Goal: Task Accomplishment & Management: Manage account settings

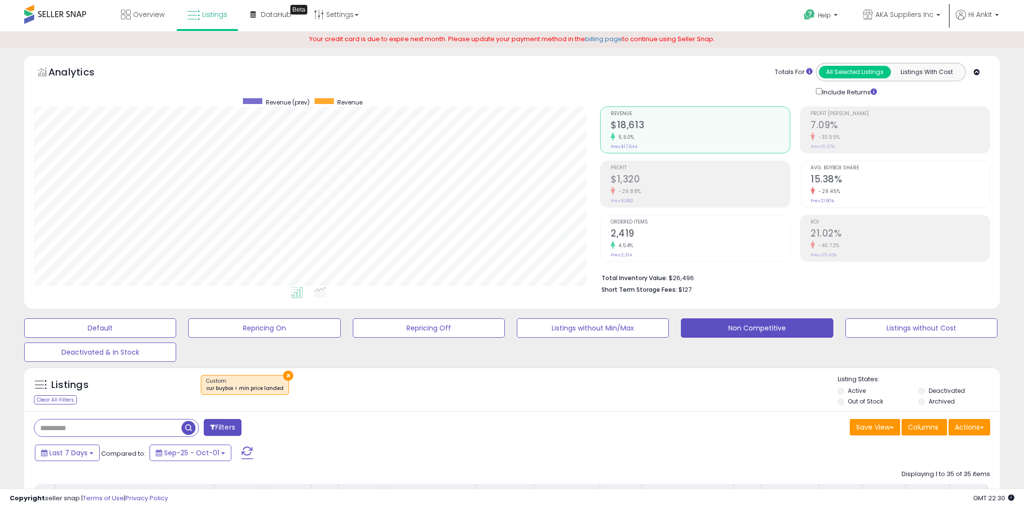
select select "**"
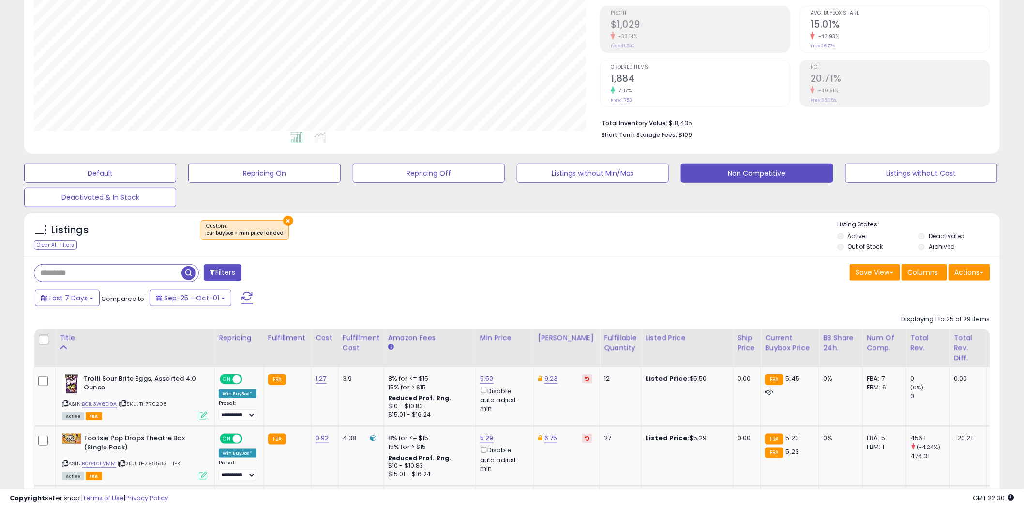
scroll to position [269, 0]
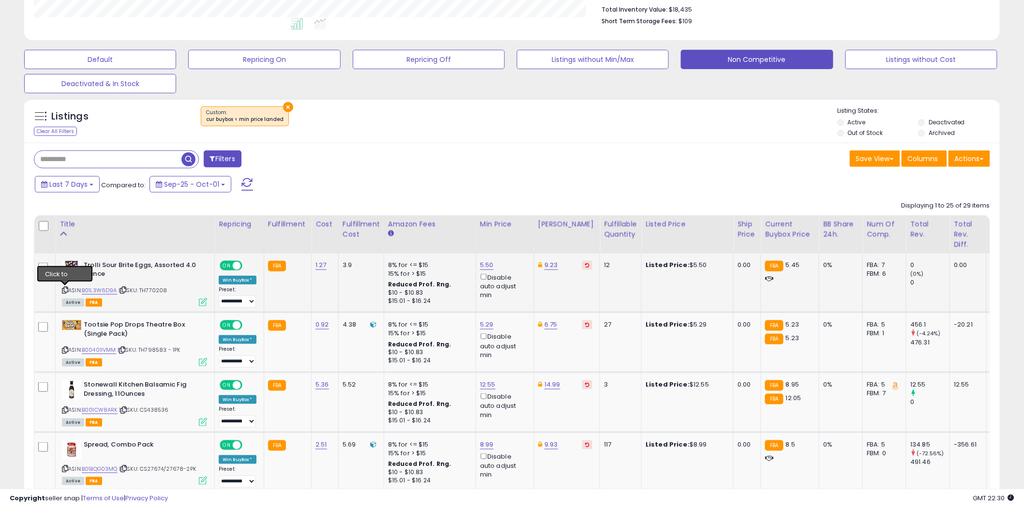
click at [66, 289] on icon at bounding box center [65, 289] width 6 height 5
click at [108, 289] on link "B01L3W6D9A" at bounding box center [99, 290] width 35 height 8
click at [489, 265] on link "5.50" at bounding box center [487, 265] width 14 height 10
type input "****"
click at [520, 226] on button "submit" at bounding box center [512, 231] width 16 height 15
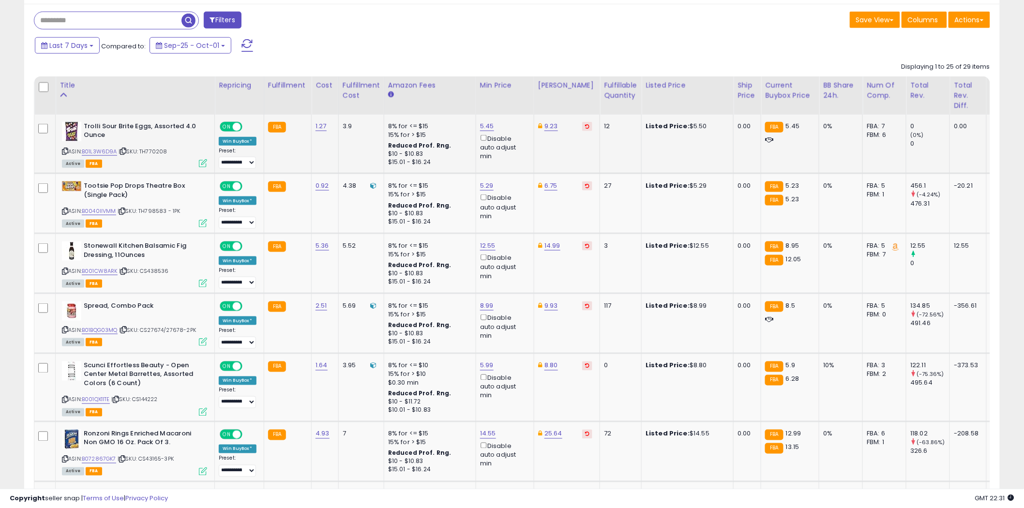
scroll to position [430, 0]
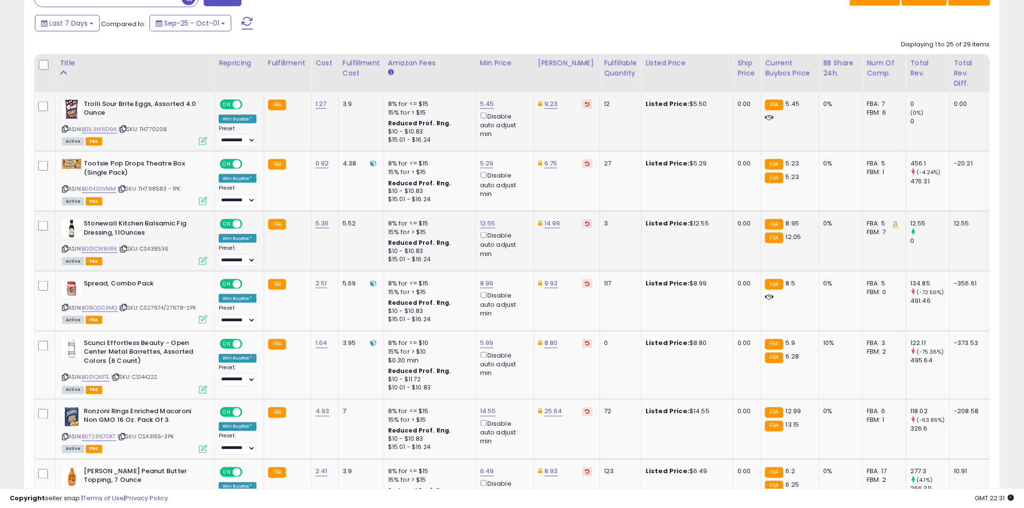
click at [65, 248] on icon at bounding box center [65, 248] width 6 height 5
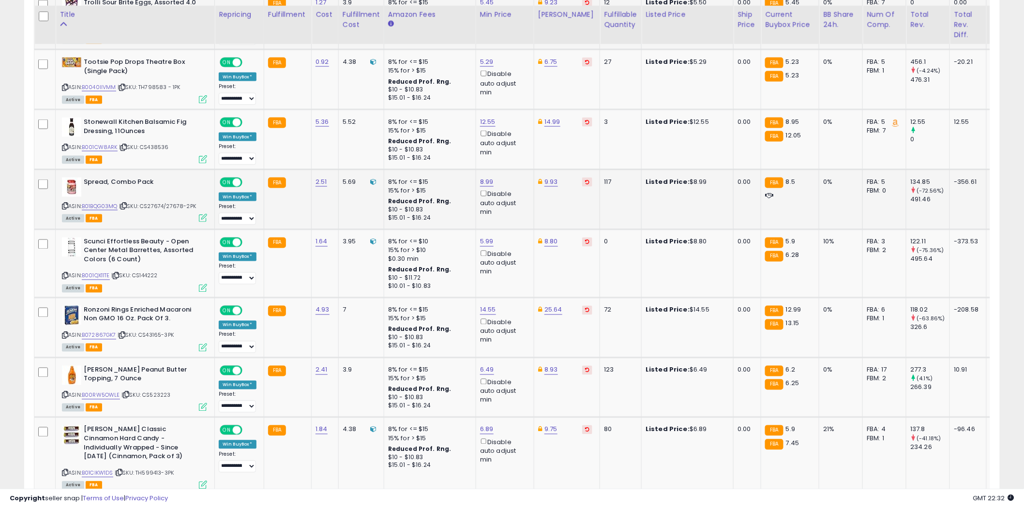
scroll to position [538, 0]
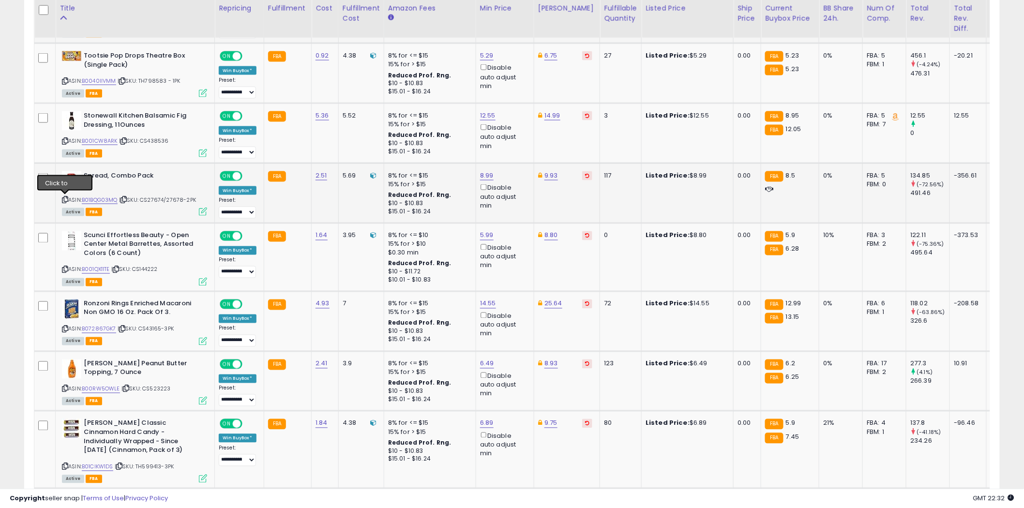
click at [65, 198] on icon at bounding box center [65, 199] width 6 height 5
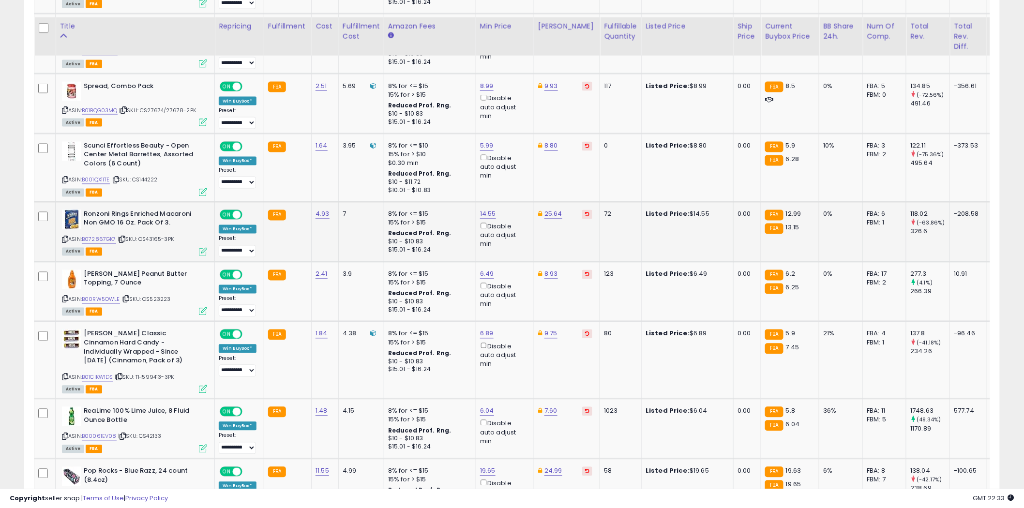
scroll to position [645, 0]
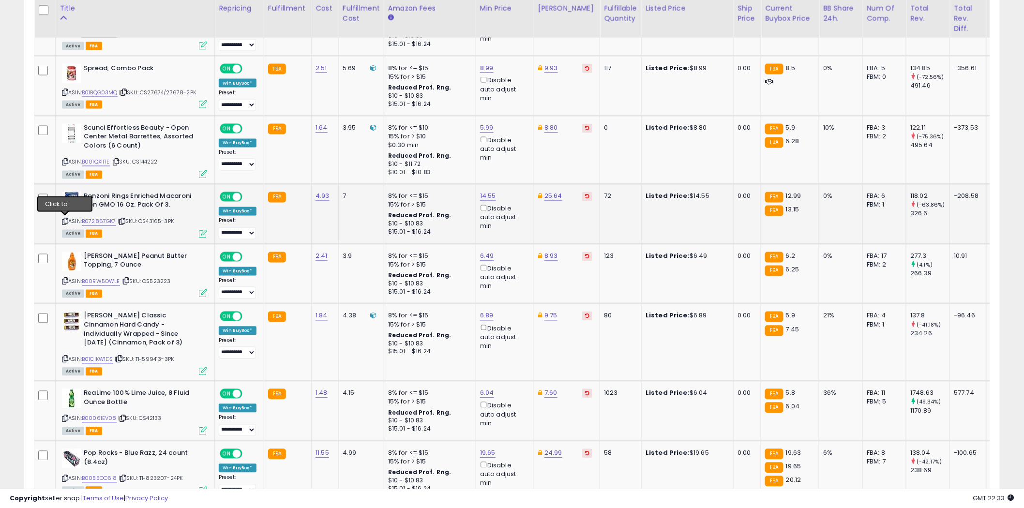
click at [65, 219] on icon at bounding box center [65, 221] width 6 height 5
click at [490, 194] on link "14.55" at bounding box center [488, 197] width 16 height 10
type input "*****"
click at [516, 163] on icon "submit" at bounding box center [513, 161] width 6 height 6
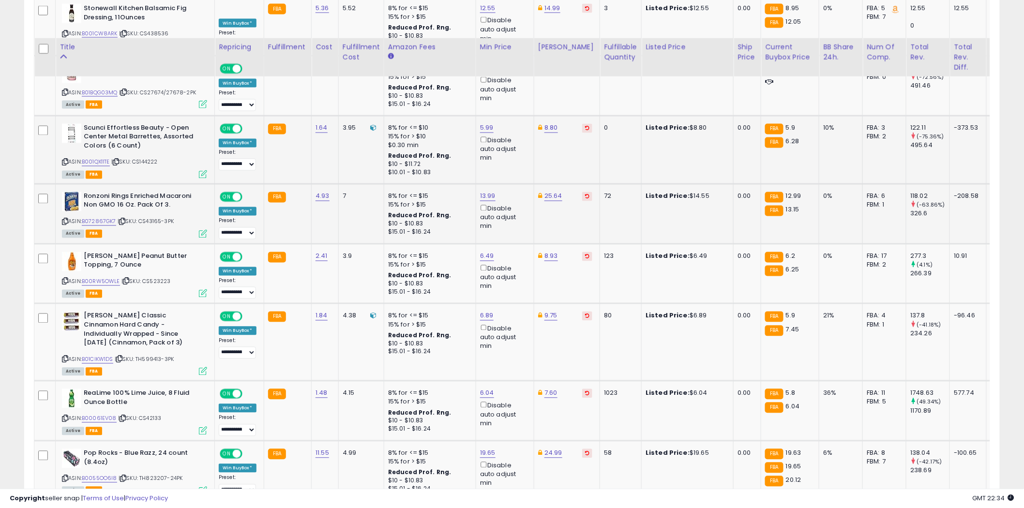
scroll to position [699, 0]
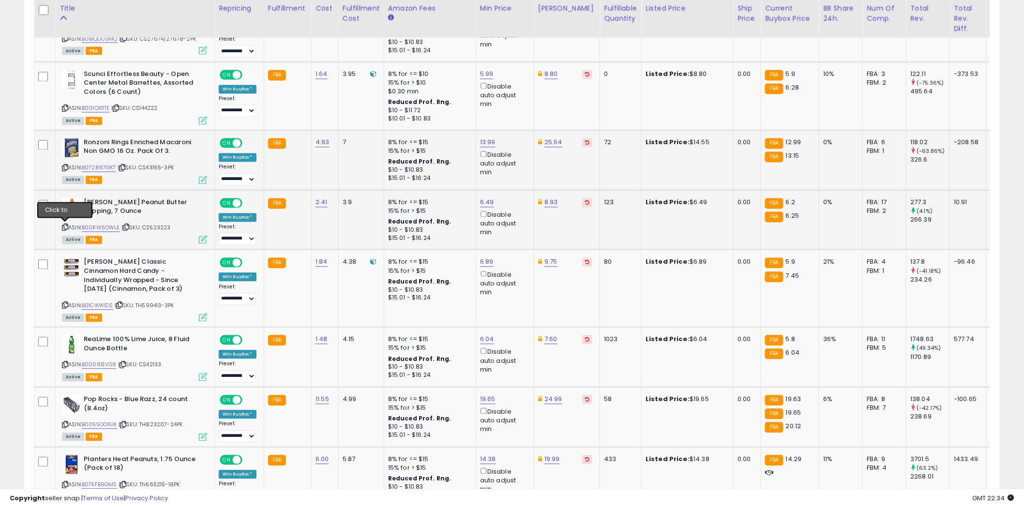
click at [65, 226] on icon at bounding box center [65, 227] width 6 height 5
click at [65, 303] on icon at bounding box center [65, 305] width 6 height 5
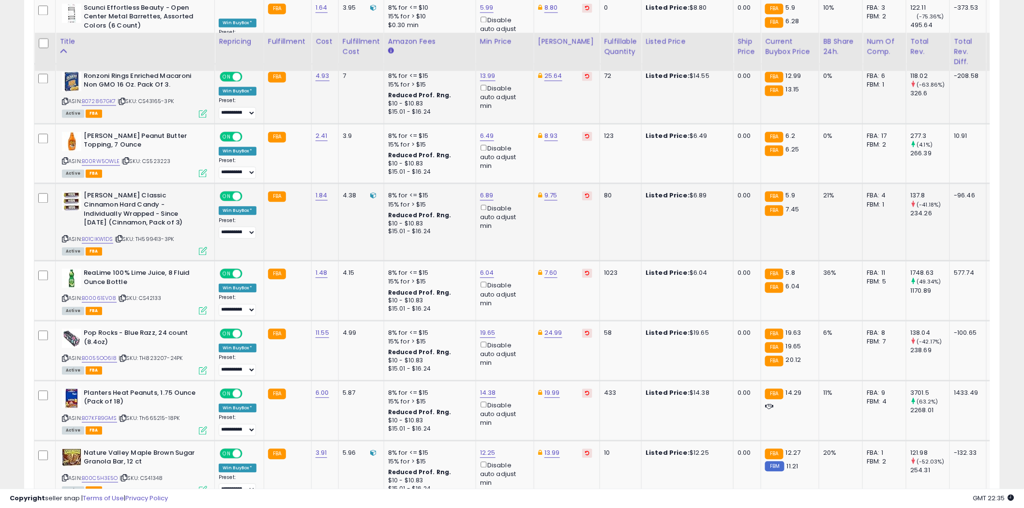
scroll to position [752, 0]
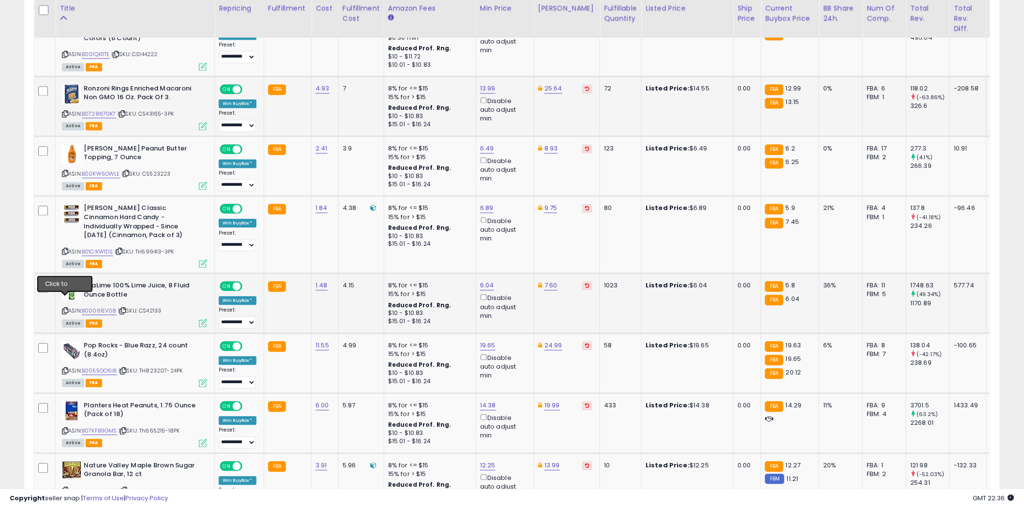
click at [66, 309] on icon at bounding box center [65, 311] width 6 height 5
click at [486, 281] on link "6.04" at bounding box center [487, 286] width 14 height 10
type input "***"
click at [515, 240] on icon "submit" at bounding box center [512, 241] width 6 height 6
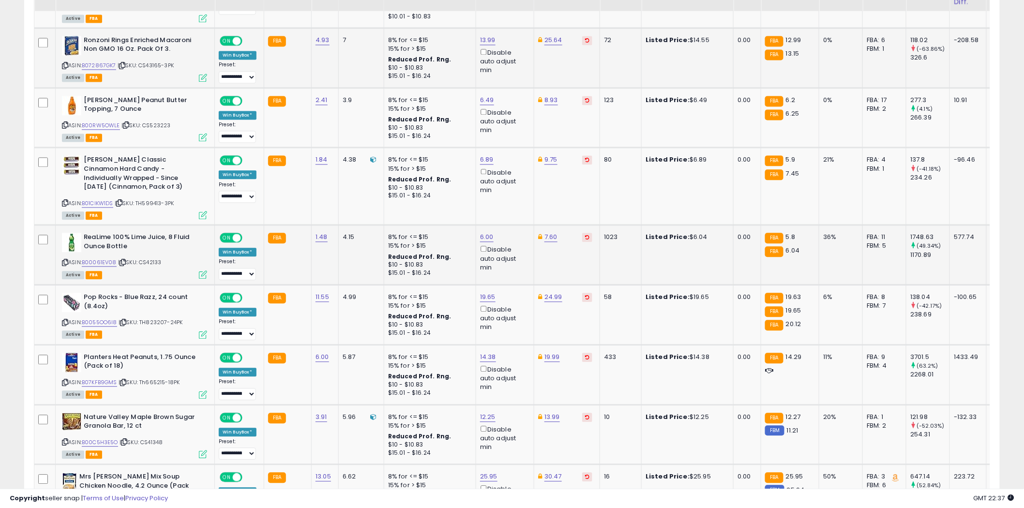
scroll to position [806, 0]
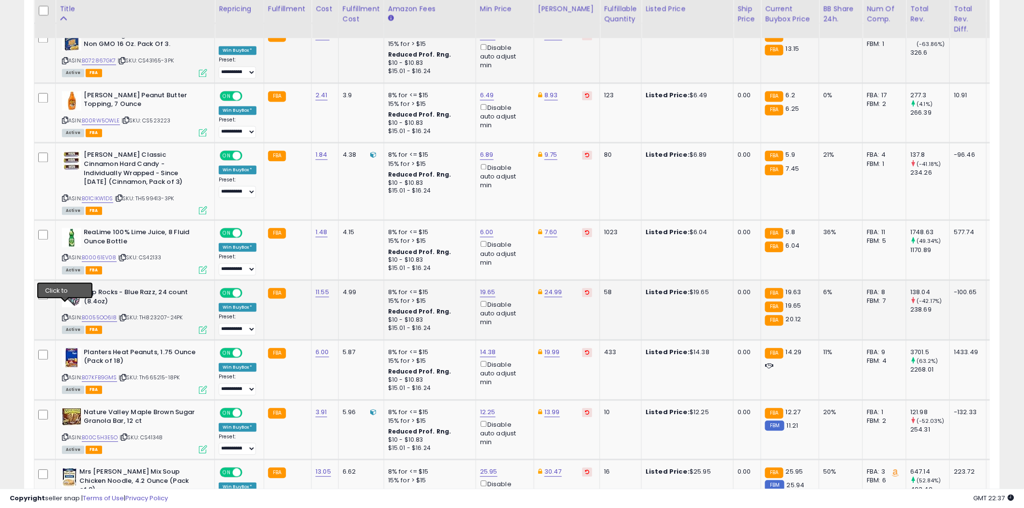
click at [66, 315] on icon at bounding box center [65, 317] width 6 height 5
click at [65, 375] on icon at bounding box center [65, 377] width 6 height 5
click at [491, 347] on link "14.38" at bounding box center [488, 352] width 16 height 10
type input "*****"
click at [516, 304] on icon "submit" at bounding box center [513, 307] width 6 height 6
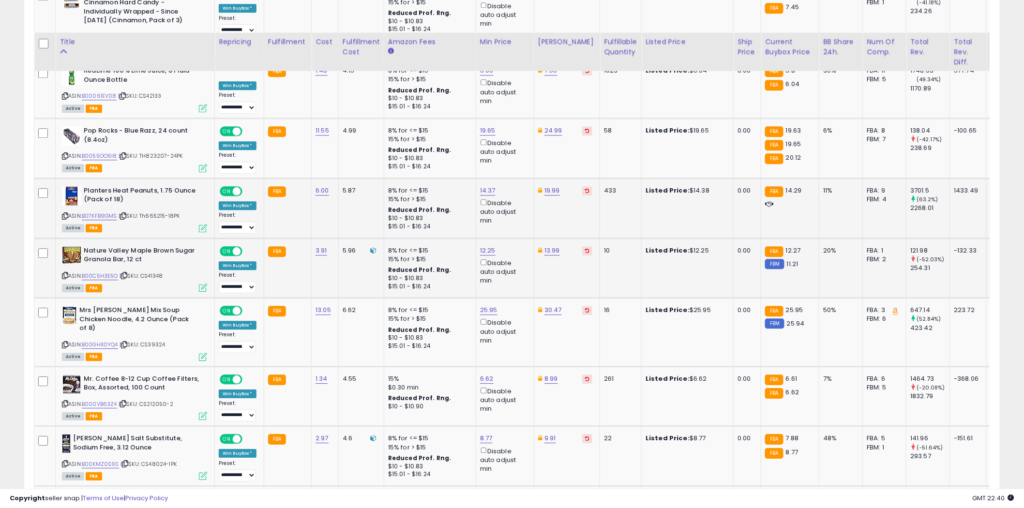
scroll to position [1021, 0]
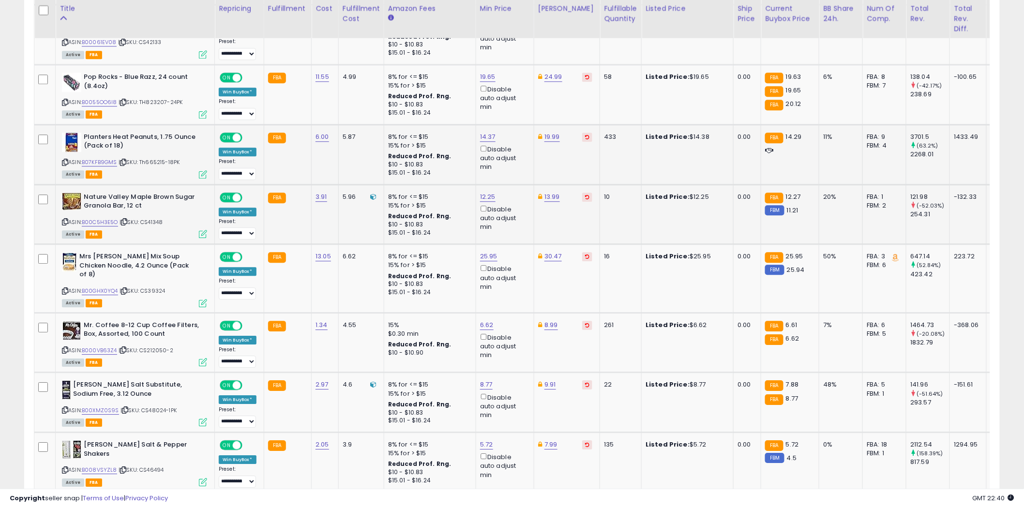
click at [64, 219] on icon at bounding box center [65, 221] width 6 height 5
click at [65, 288] on icon at bounding box center [65, 290] width 6 height 5
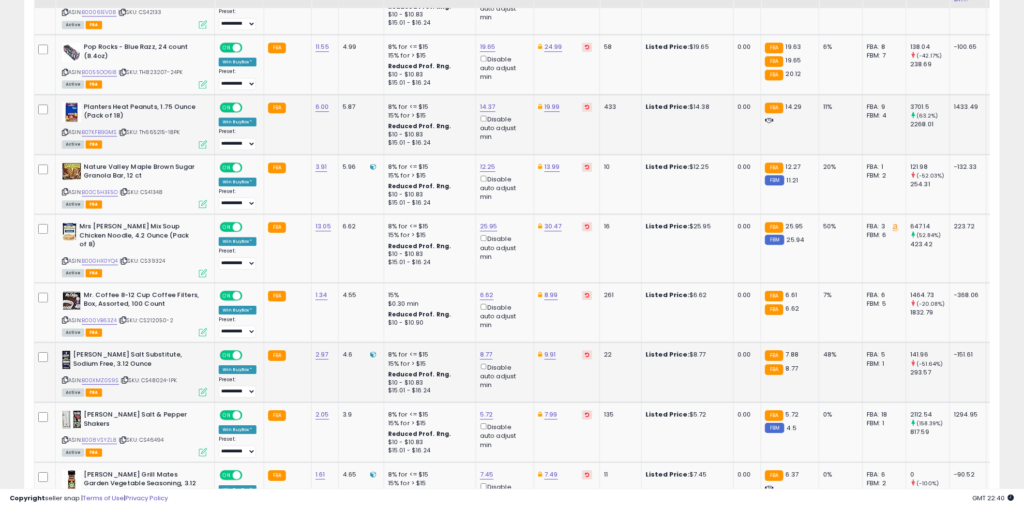
scroll to position [1075, 0]
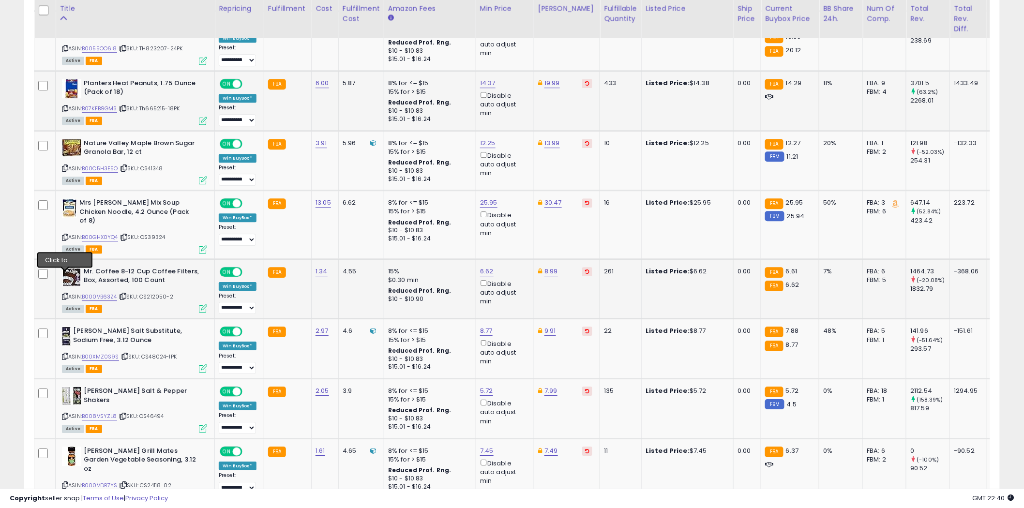
click at [65, 294] on icon at bounding box center [65, 296] width 6 height 5
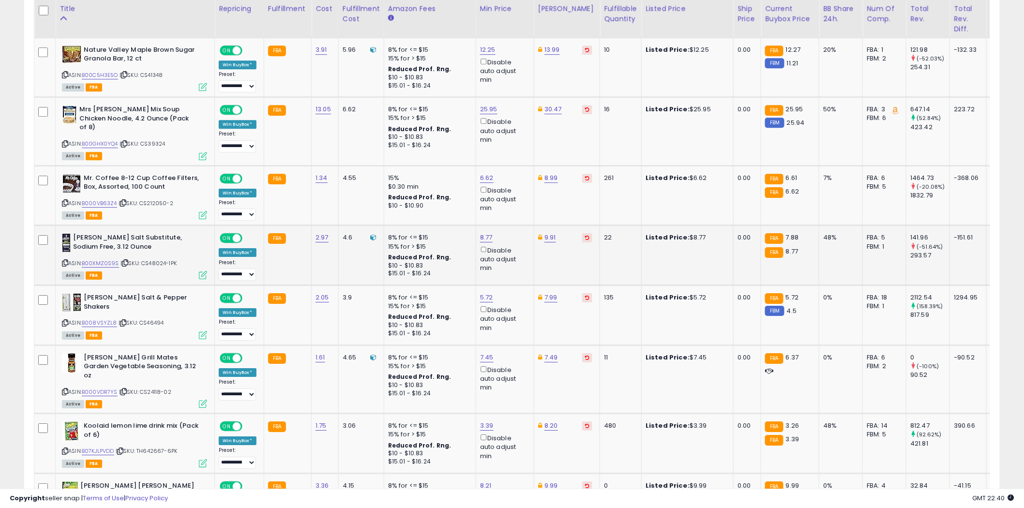
scroll to position [1182, 0]
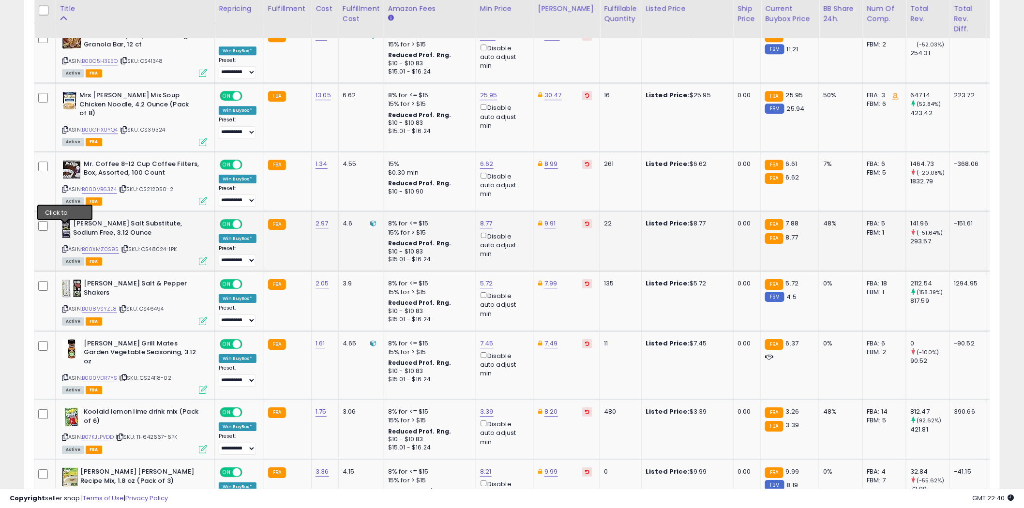
click at [66, 246] on icon at bounding box center [65, 248] width 6 height 5
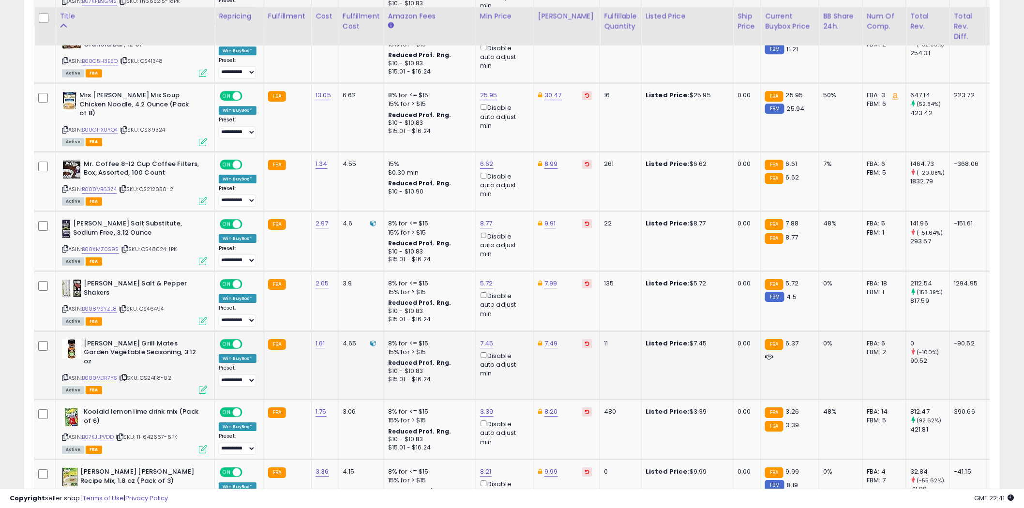
scroll to position [1236, 0]
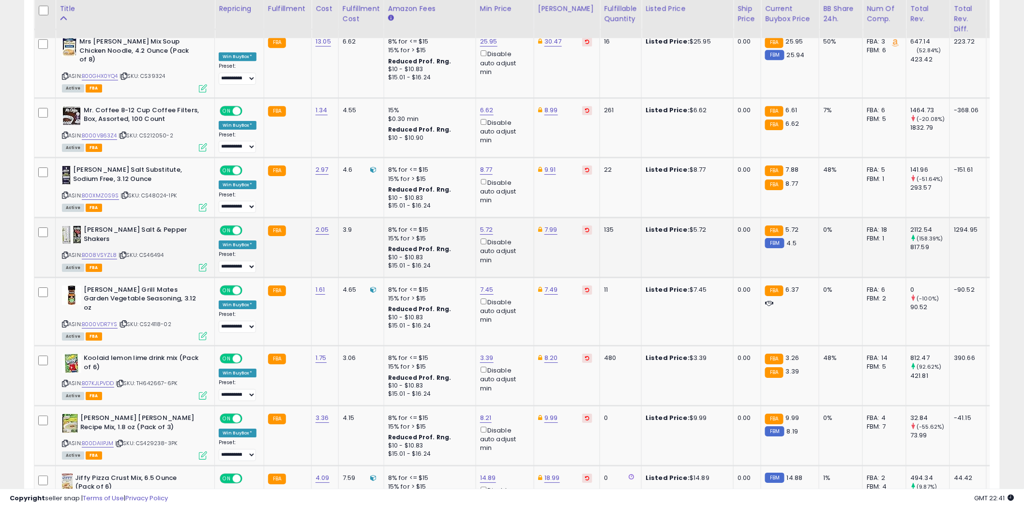
click at [65, 253] on icon at bounding box center [65, 255] width 6 height 5
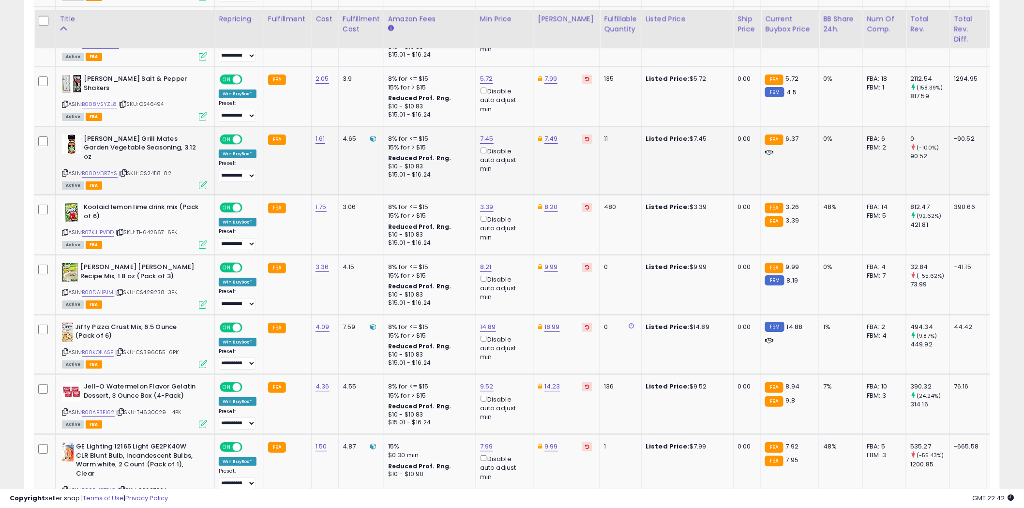
scroll to position [1397, 0]
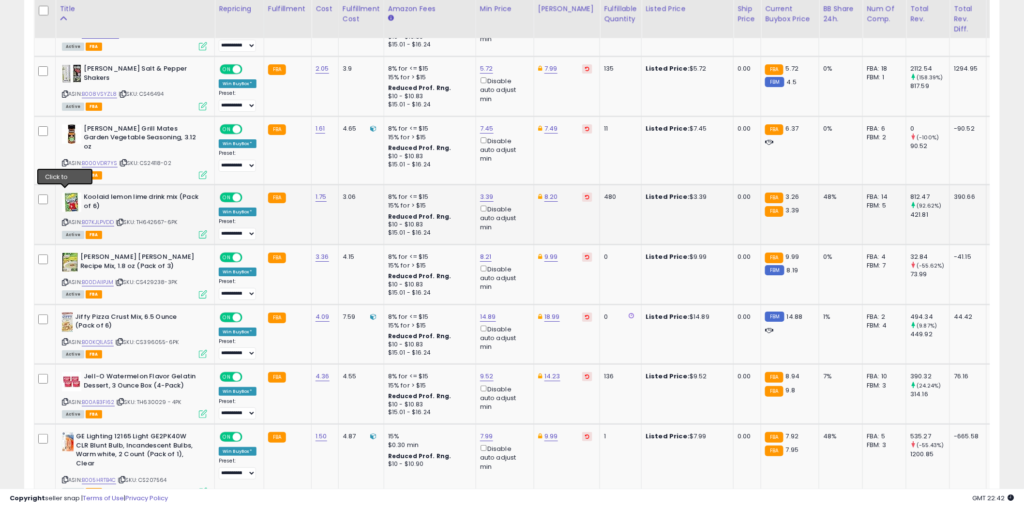
click at [65, 220] on icon at bounding box center [65, 222] width 6 height 5
click at [487, 192] on link "3.39" at bounding box center [487, 197] width 14 height 10
type input "****"
click at [515, 135] on icon "submit" at bounding box center [512, 133] width 6 height 6
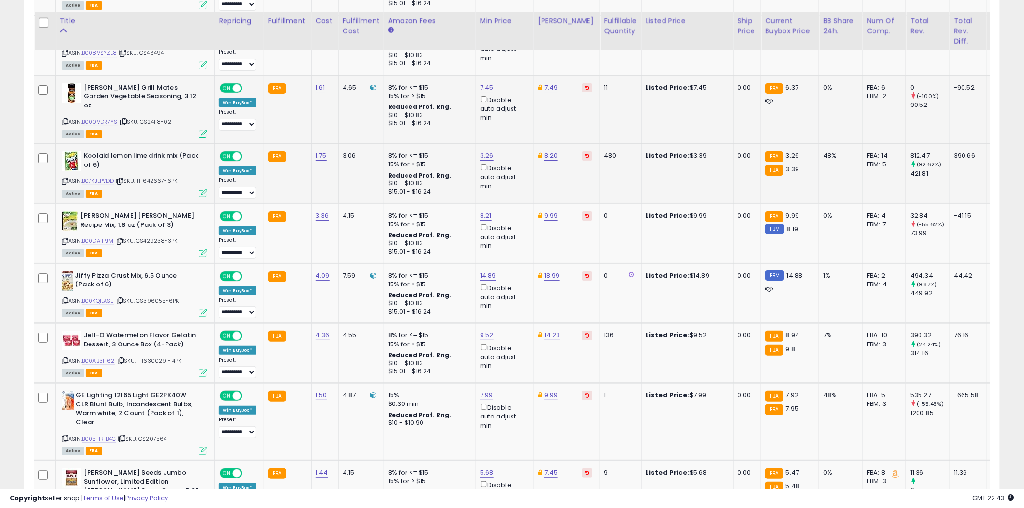
scroll to position [1505, 0]
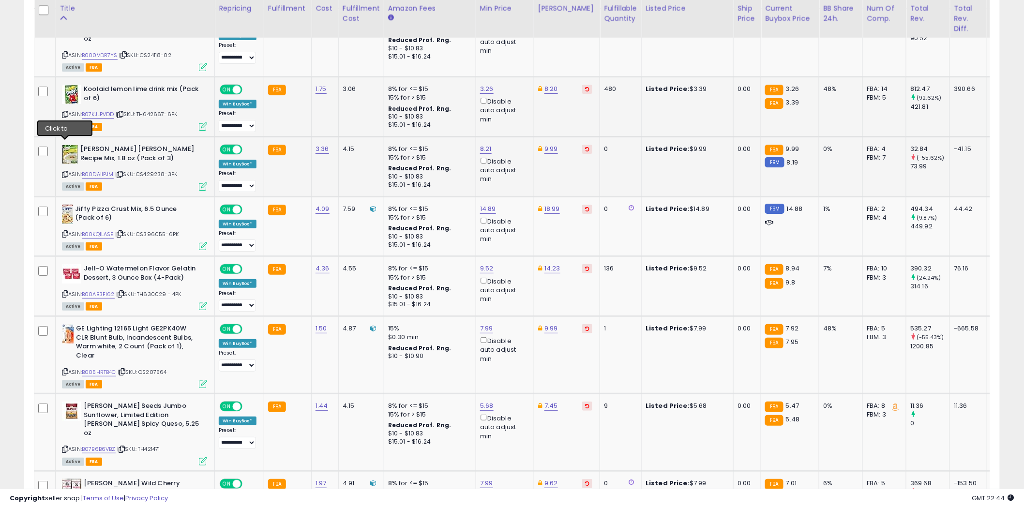
click at [65, 172] on icon at bounding box center [65, 174] width 6 height 5
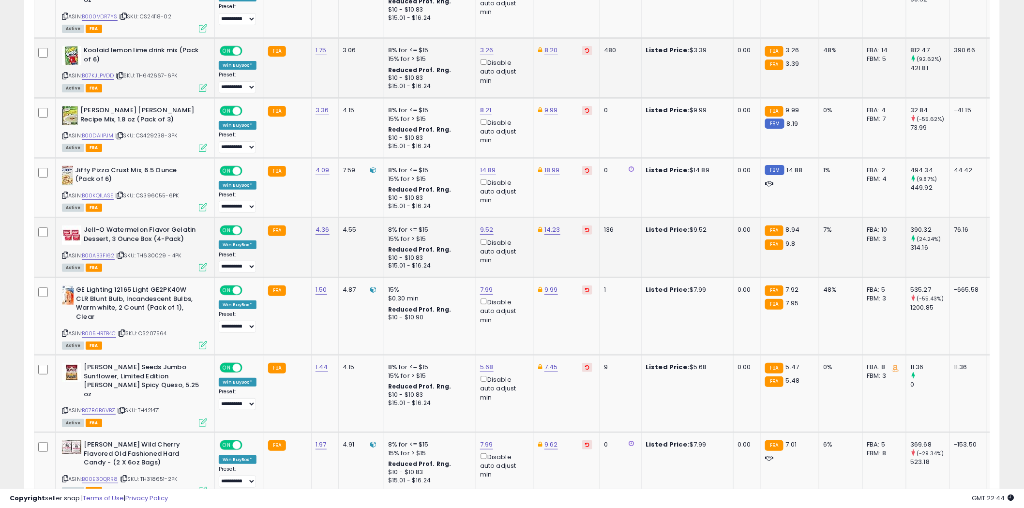
scroll to position [1559, 0]
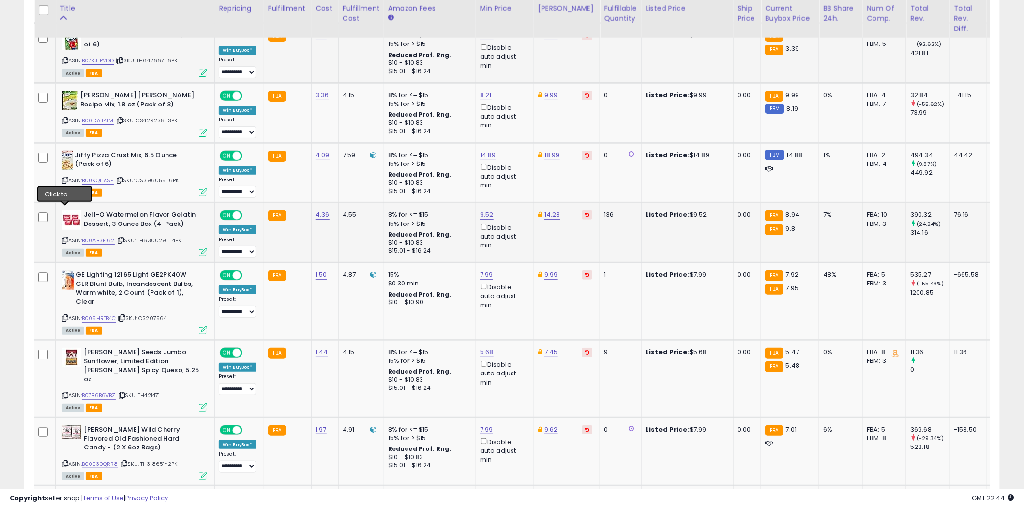
click at [67, 238] on icon at bounding box center [65, 240] width 6 height 5
click at [66, 315] on icon at bounding box center [65, 317] width 6 height 5
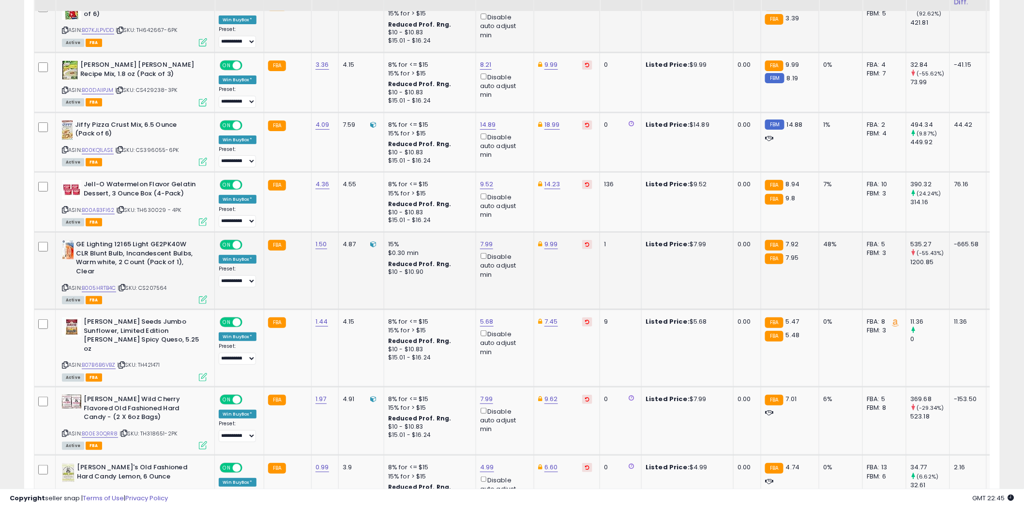
scroll to position [1613, 0]
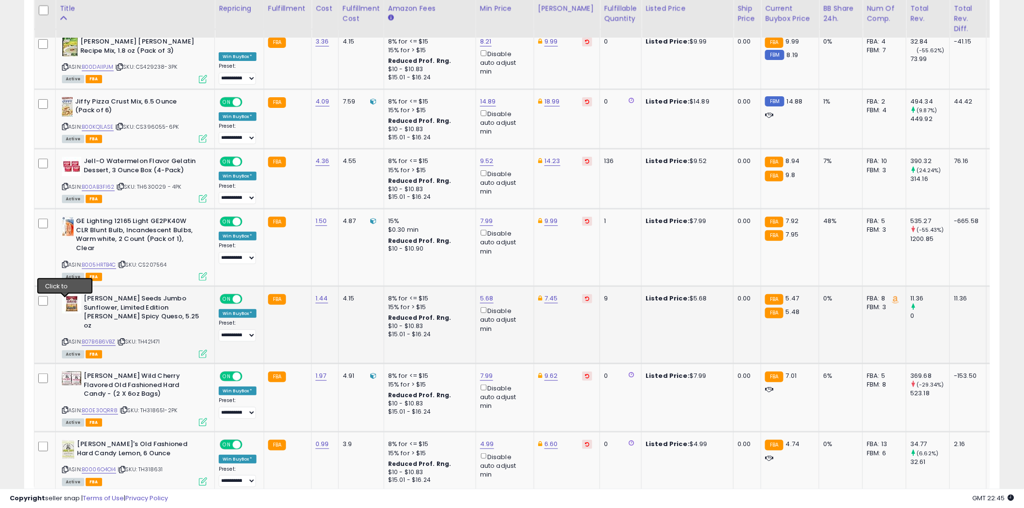
click at [65, 339] on icon at bounding box center [65, 341] width 6 height 5
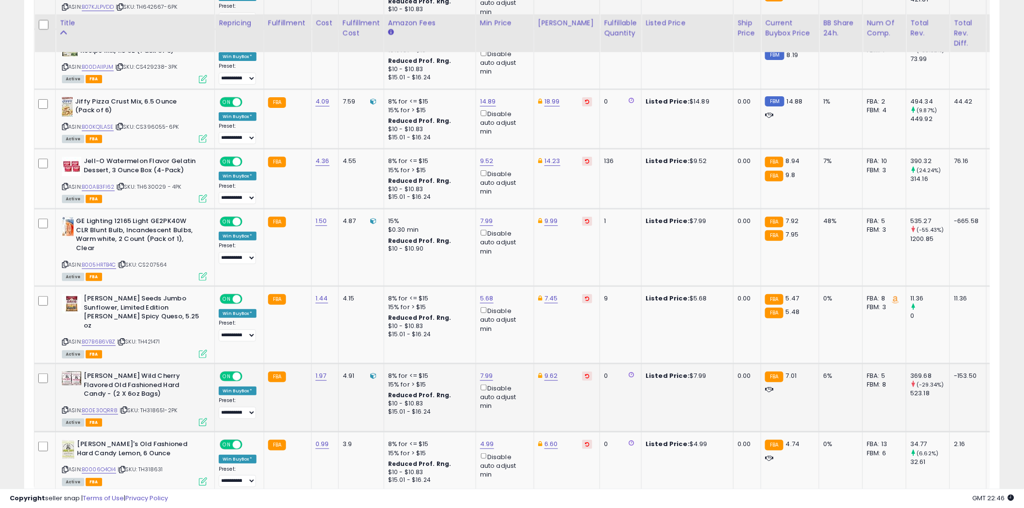
scroll to position [1650, 0]
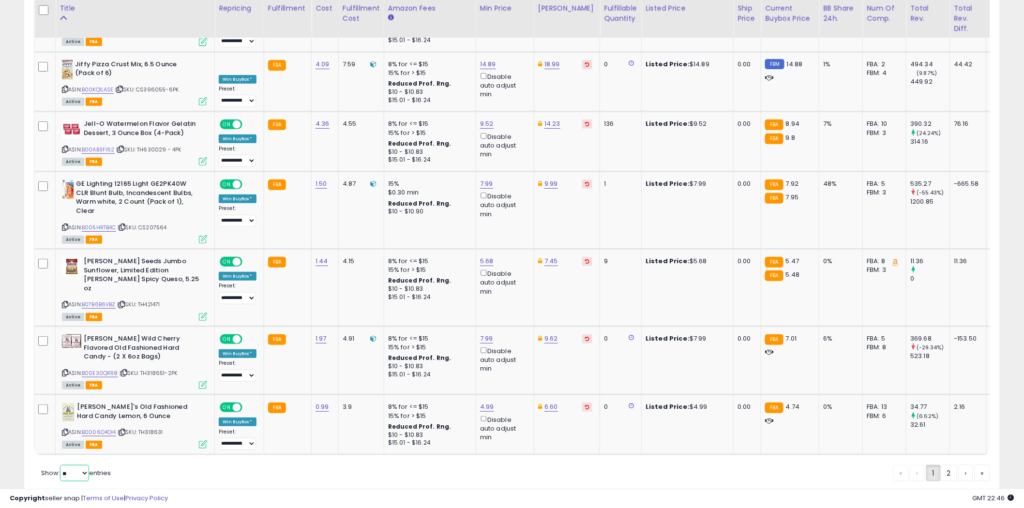
click at [88, 465] on select "** **" at bounding box center [74, 473] width 29 height 16
click at [61, 465] on select "** **" at bounding box center [74, 473] width 29 height 16
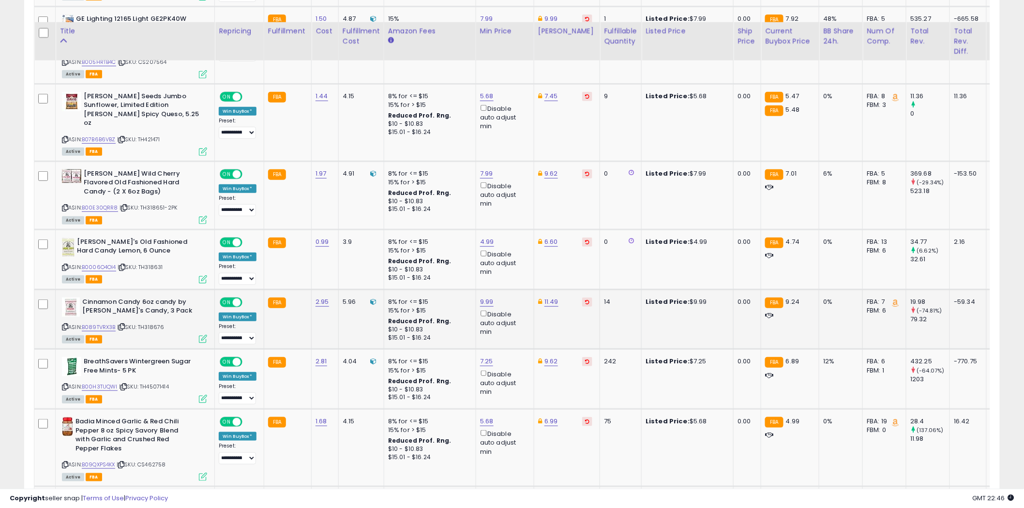
scroll to position [1720, 0]
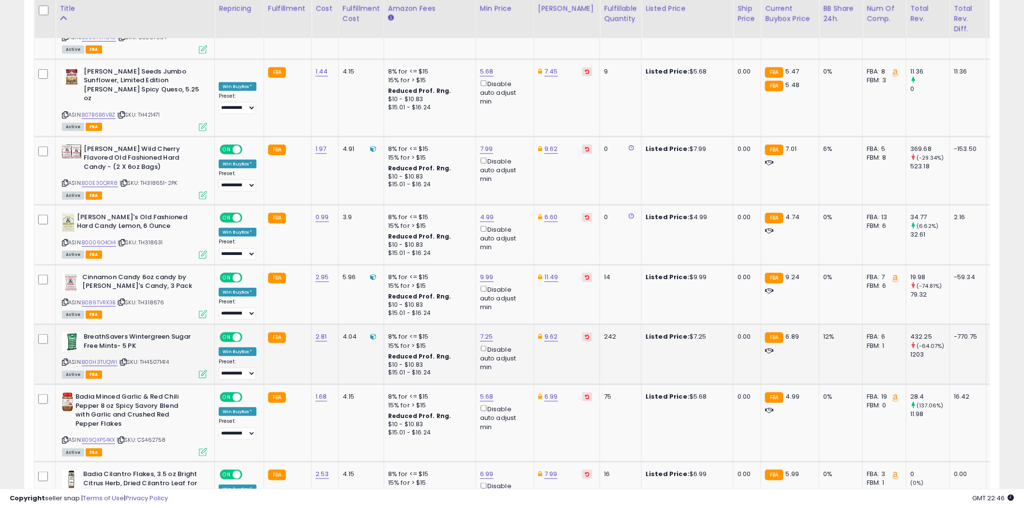
click at [66, 359] on icon at bounding box center [65, 361] width 6 height 5
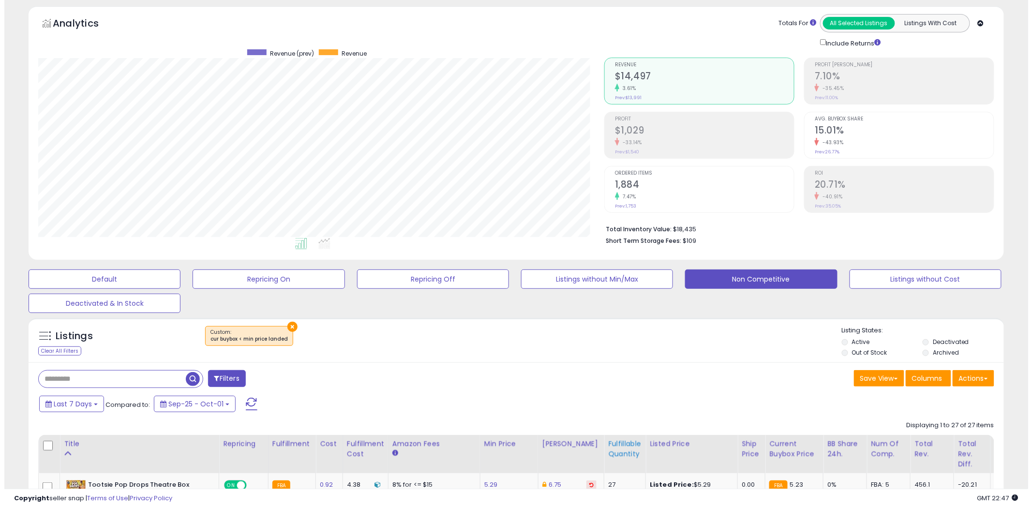
scroll to position [0, 0]
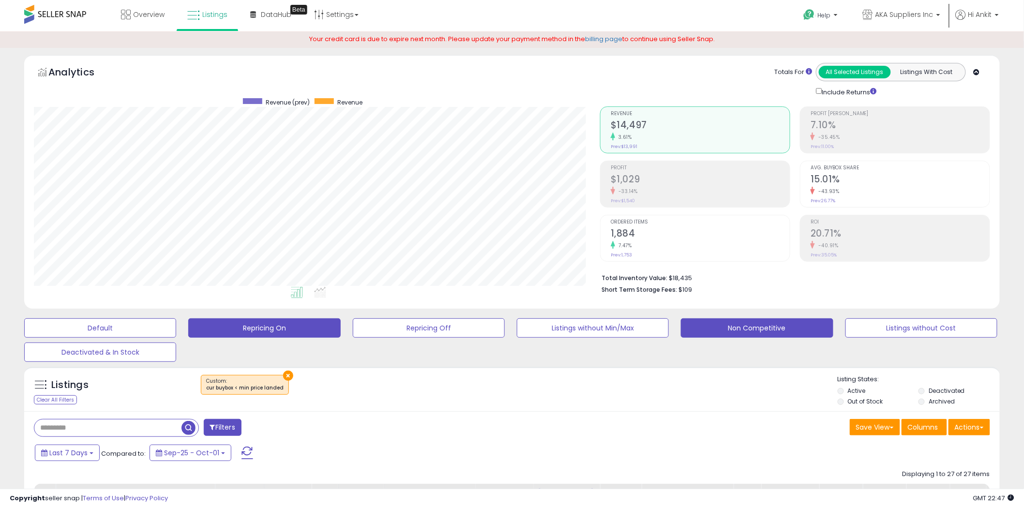
click at [279, 328] on button "Repricing On" at bounding box center [264, 327] width 152 height 19
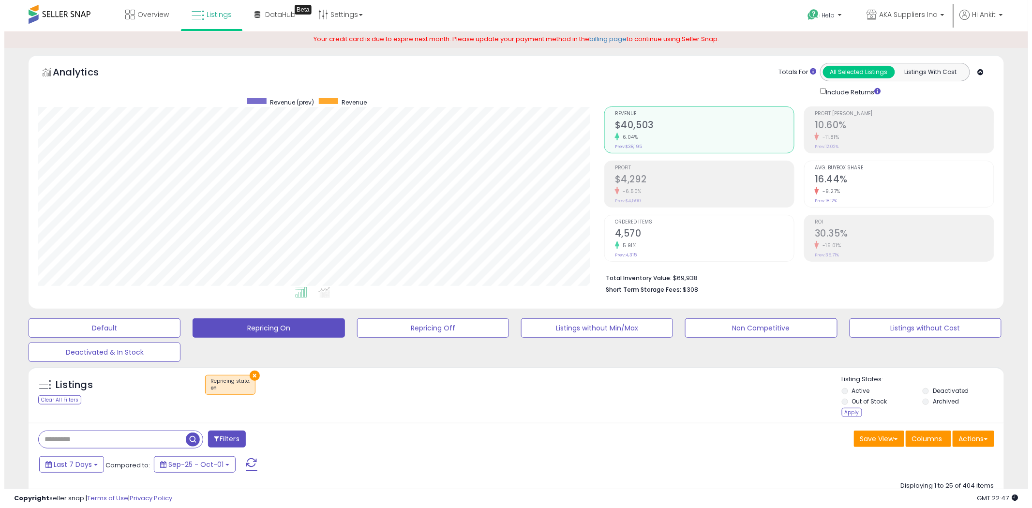
scroll to position [198, 566]
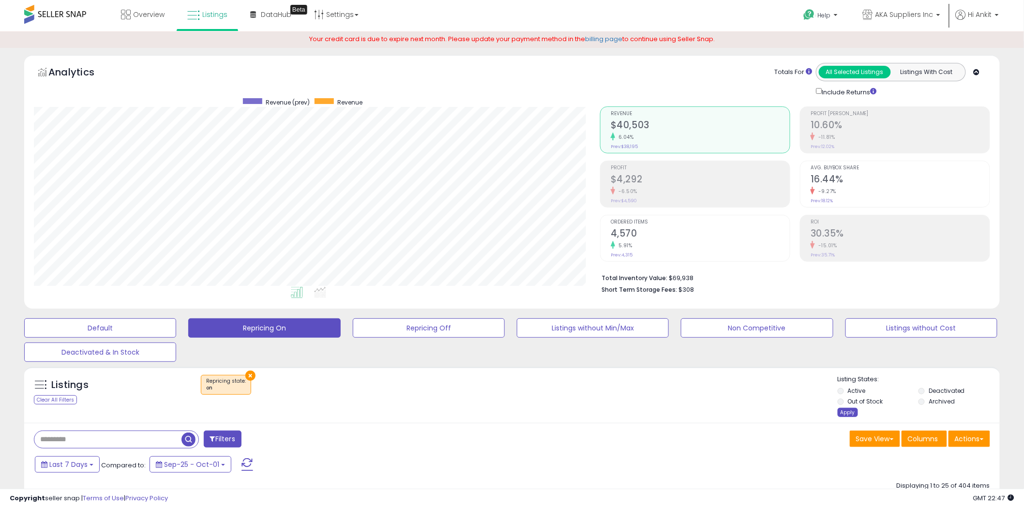
click at [847, 410] on div "Apply" at bounding box center [847, 412] width 20 height 9
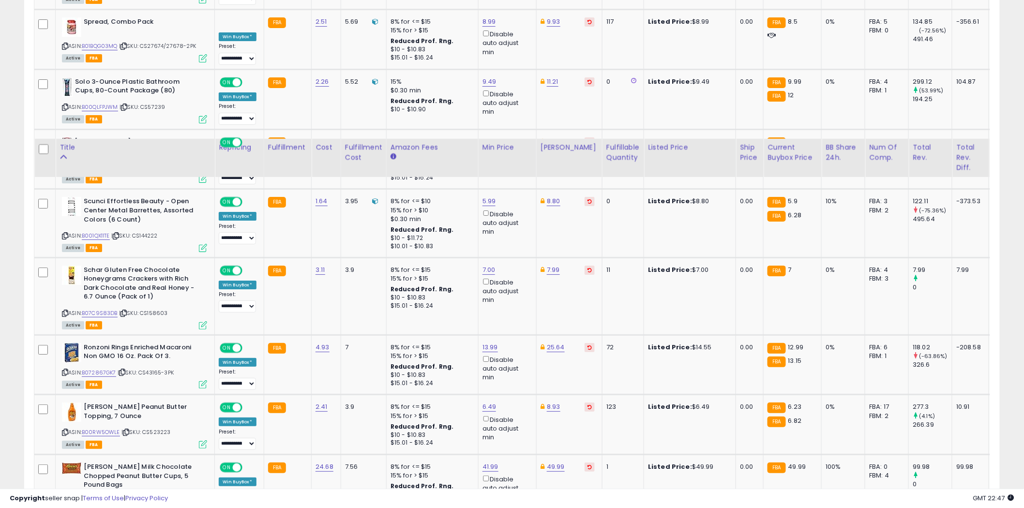
scroll to position [1685, 0]
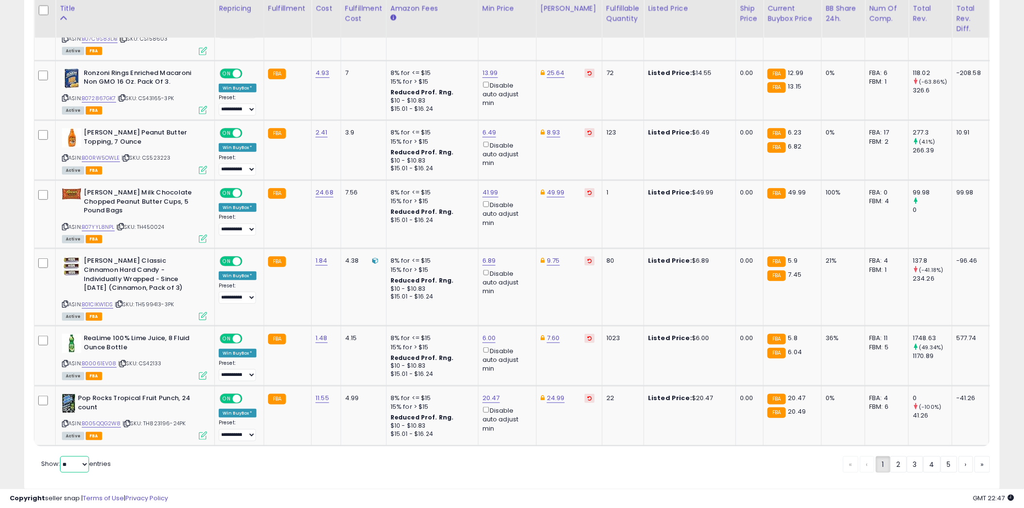
click at [85, 456] on select "** **" at bounding box center [74, 464] width 29 height 16
select select "**"
click at [61, 456] on select "** **" at bounding box center [74, 464] width 29 height 16
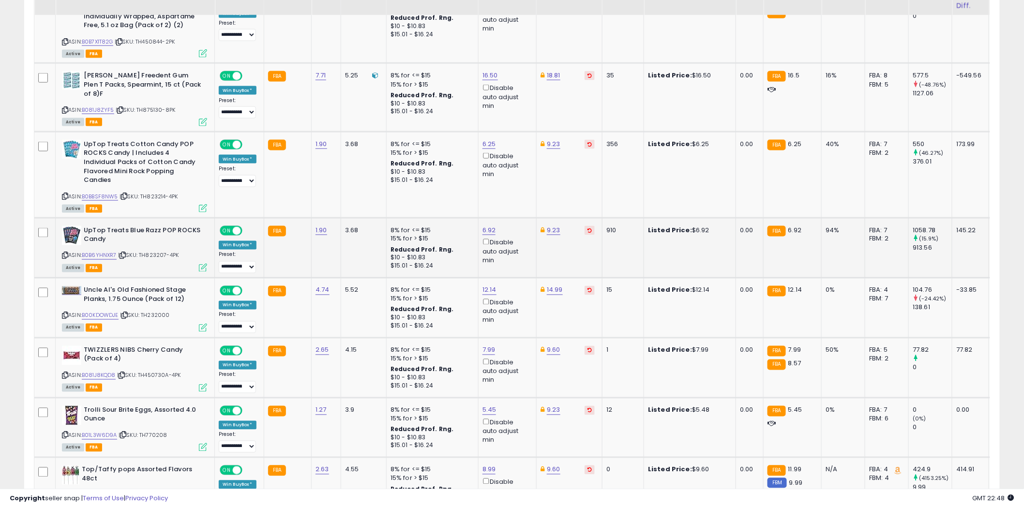
scroll to position [538, 0]
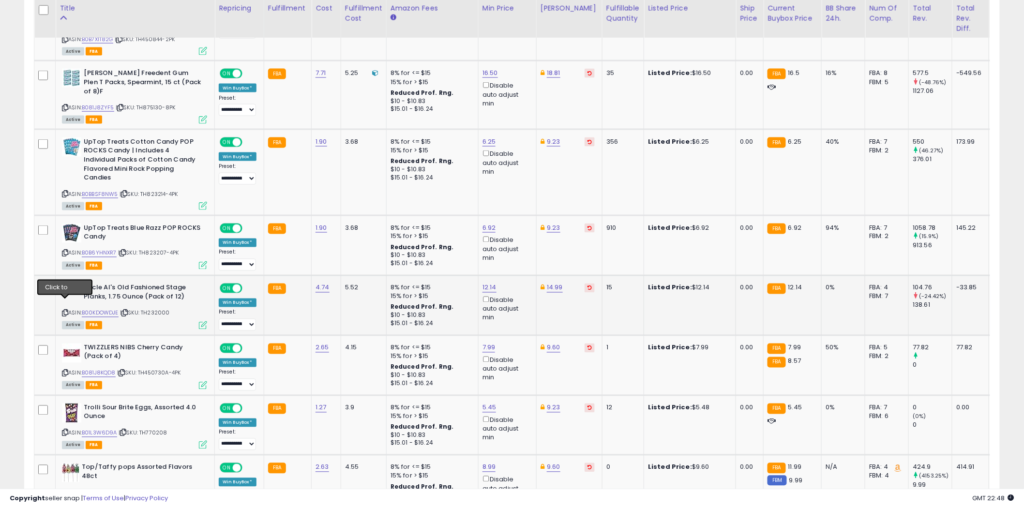
click at [68, 303] on div "ASIN: B00KDOWDJE | SKU: TH232000 Active FBA" at bounding box center [134, 306] width 145 height 45
click at [65, 311] on icon at bounding box center [65, 313] width 6 height 5
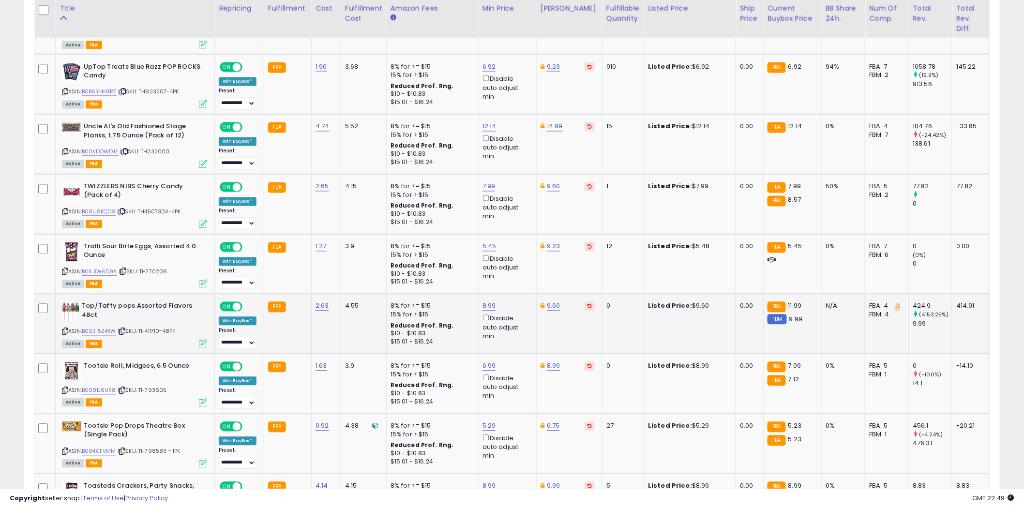
scroll to position [752, 0]
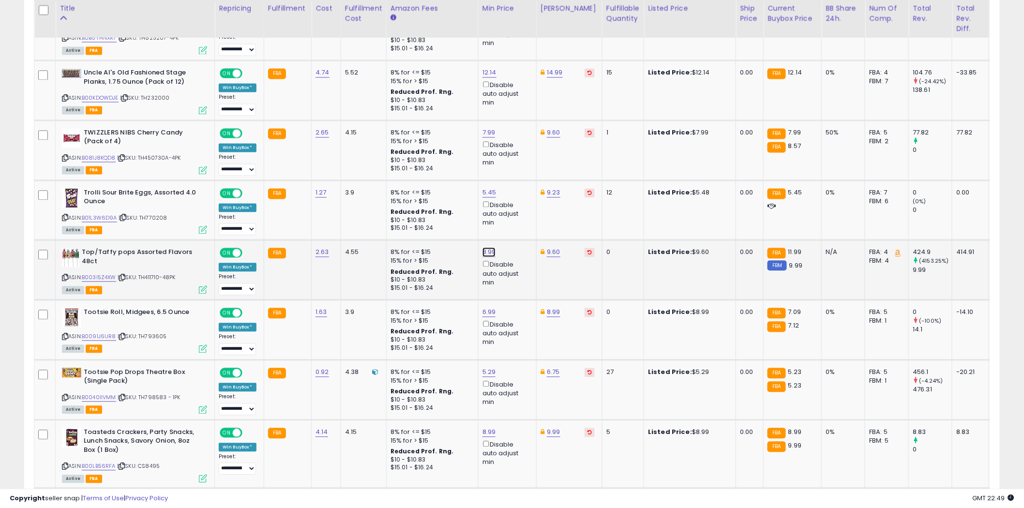
click at [482, 248] on link "8.99" at bounding box center [489, 253] width 14 height 10
click at [555, 248] on link "9.60" at bounding box center [554, 253] width 14 height 10
type input "****"
click at [582, 205] on icon "submit" at bounding box center [579, 208] width 6 height 6
click at [552, 248] on link "9.99" at bounding box center [554, 253] width 14 height 10
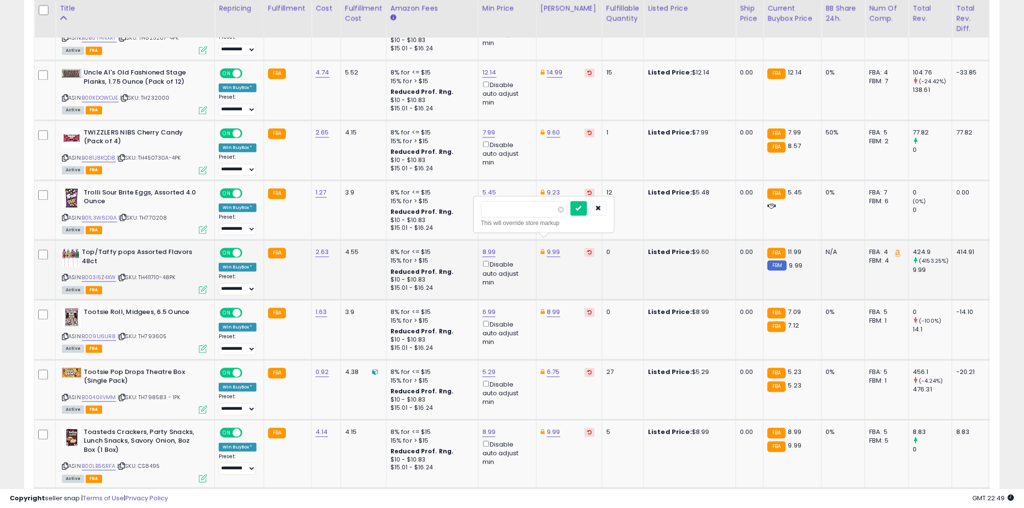
type input "*"
click at [494, 207] on input "*****" at bounding box center [524, 209] width 86 height 16
type input "*****"
click at [582, 206] on icon "submit" at bounding box center [579, 208] width 6 height 6
click at [483, 248] on link "8.99" at bounding box center [489, 253] width 14 height 10
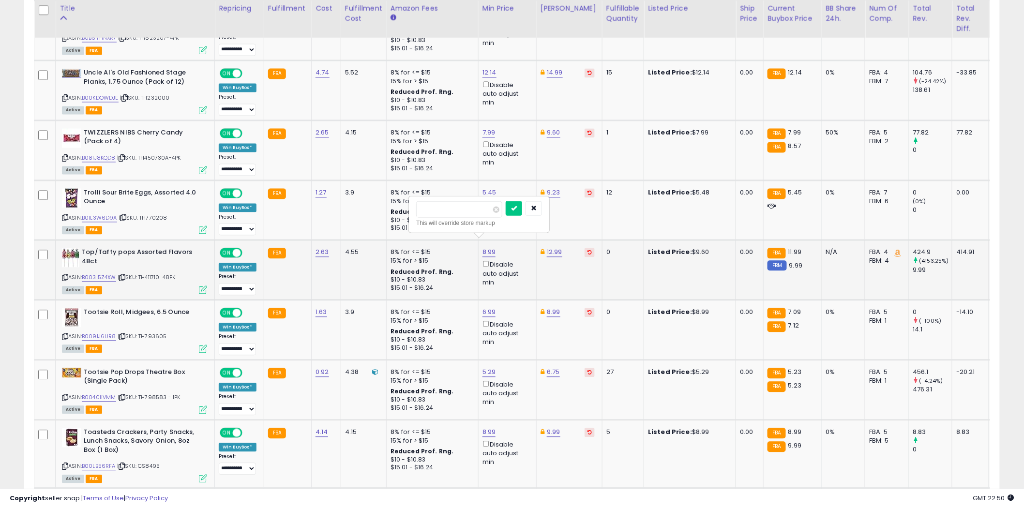
click at [426, 209] on input "****" at bounding box center [459, 209] width 86 height 16
type input "****"
click at [522, 209] on button "submit" at bounding box center [514, 208] width 16 height 15
click at [65, 275] on icon at bounding box center [65, 277] width 6 height 5
click at [64, 334] on icon at bounding box center [65, 336] width 6 height 5
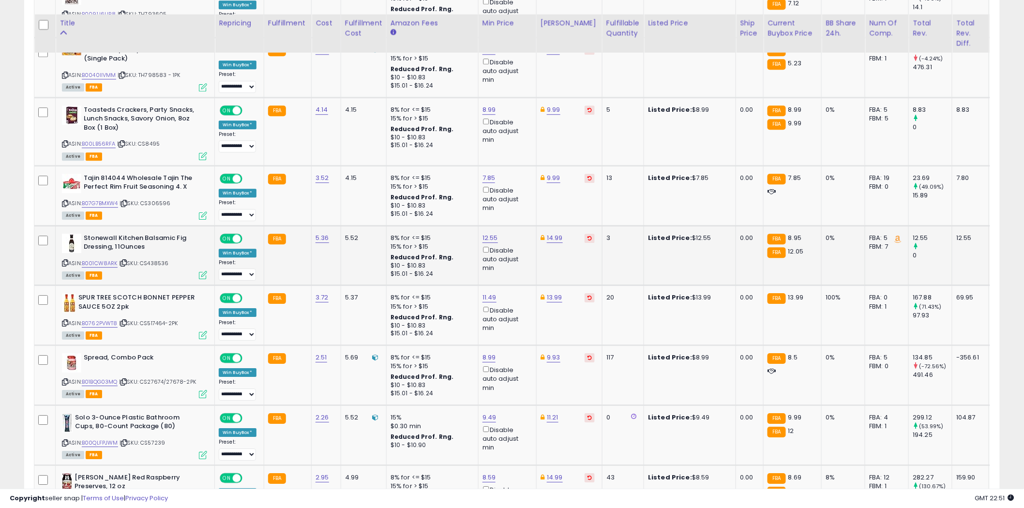
scroll to position [1129, 0]
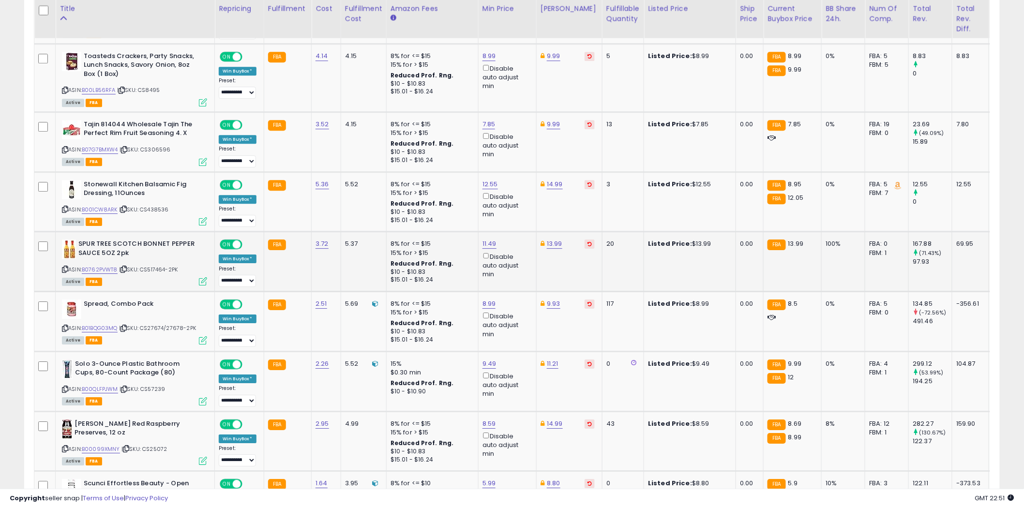
click at [66, 267] on icon at bounding box center [65, 269] width 6 height 5
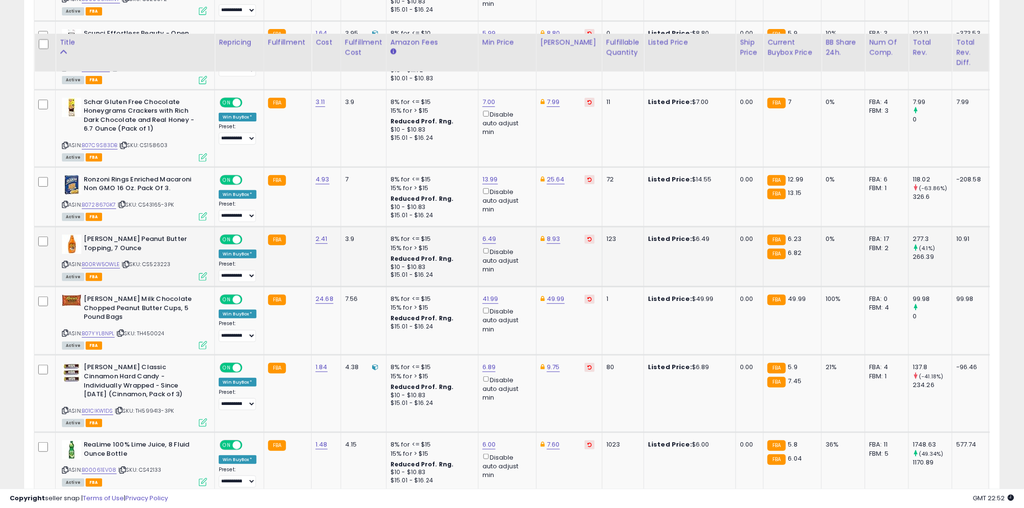
scroll to position [1613, 0]
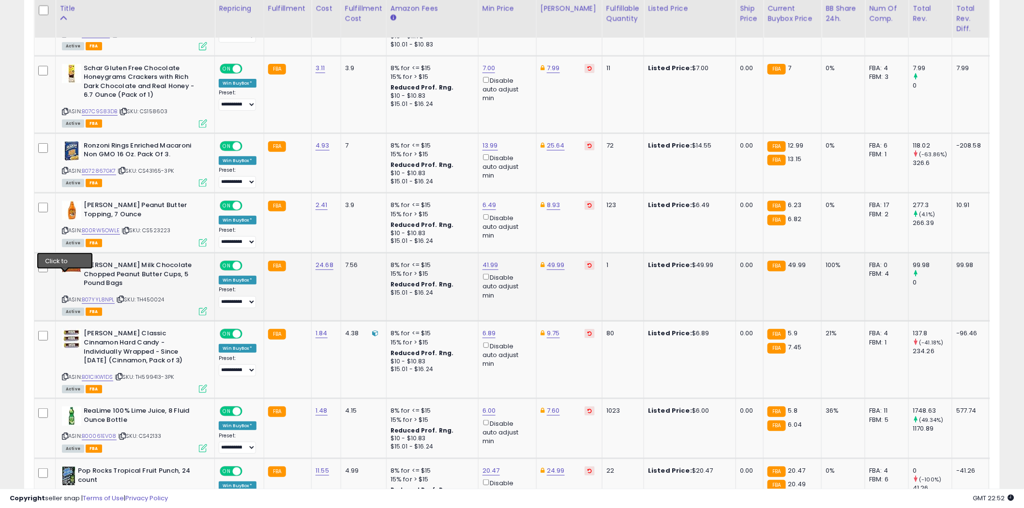
click at [65, 297] on icon at bounding box center [65, 299] width 6 height 5
click at [557, 260] on link "49.99" at bounding box center [556, 265] width 18 height 10
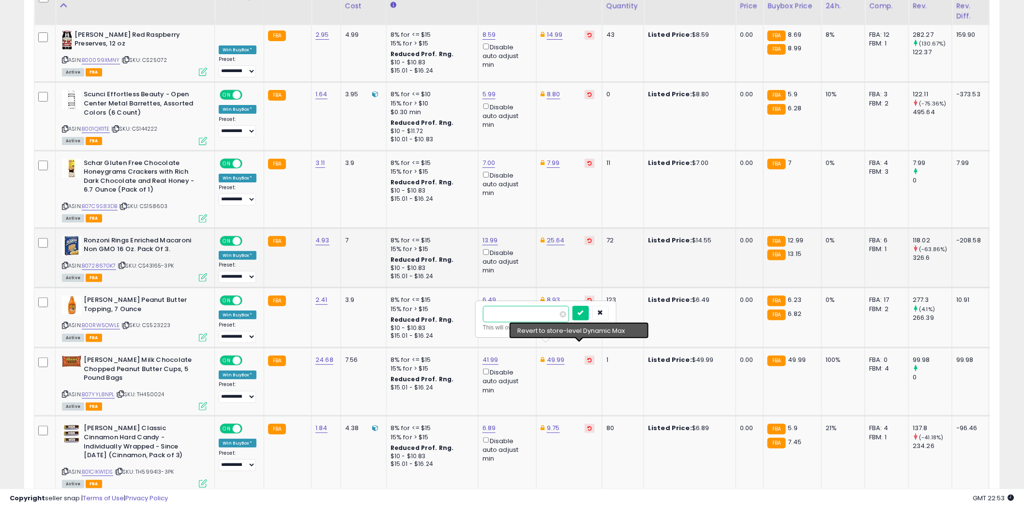
scroll to position [1505, 0]
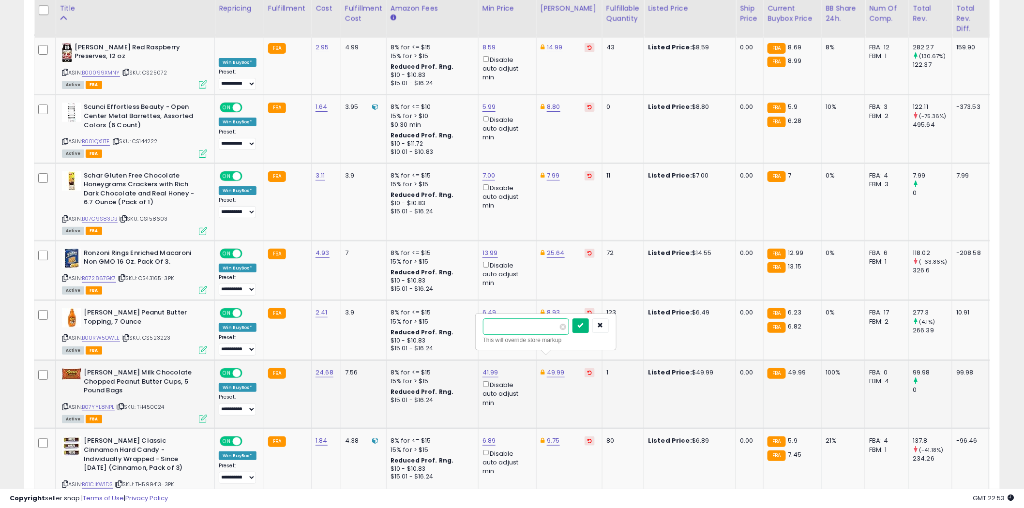
type input "*****"
click at [583, 323] on icon "submit" at bounding box center [581, 325] width 6 height 6
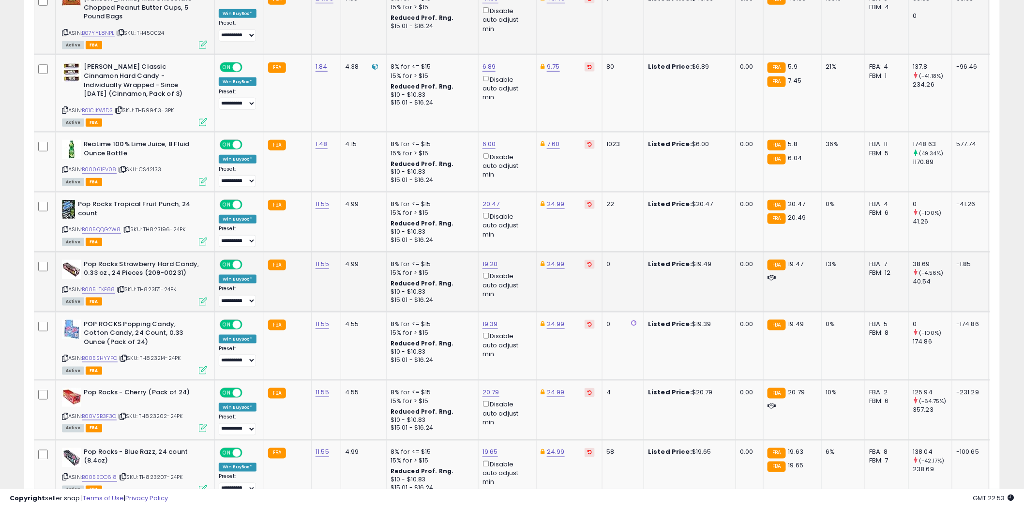
scroll to position [1935, 0]
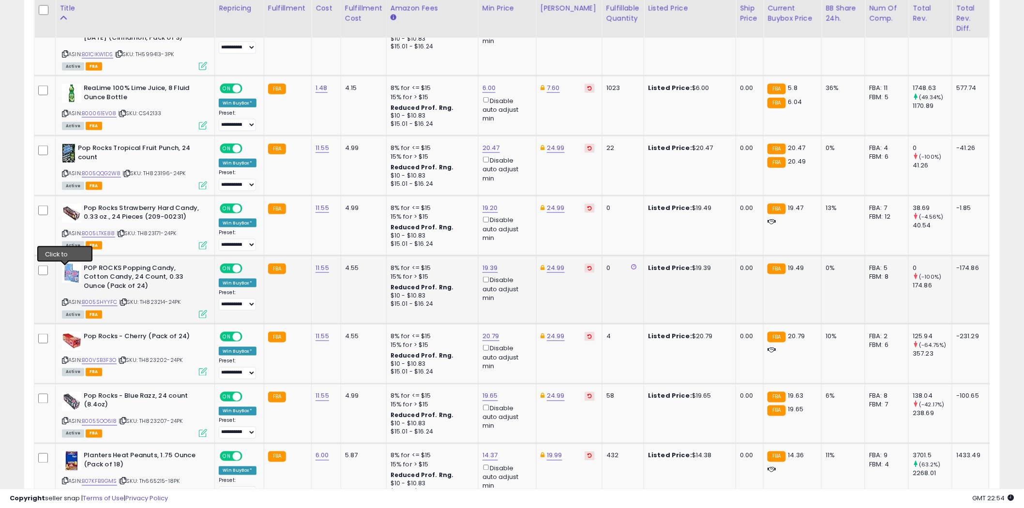
click at [66, 299] on icon at bounding box center [65, 301] width 6 height 5
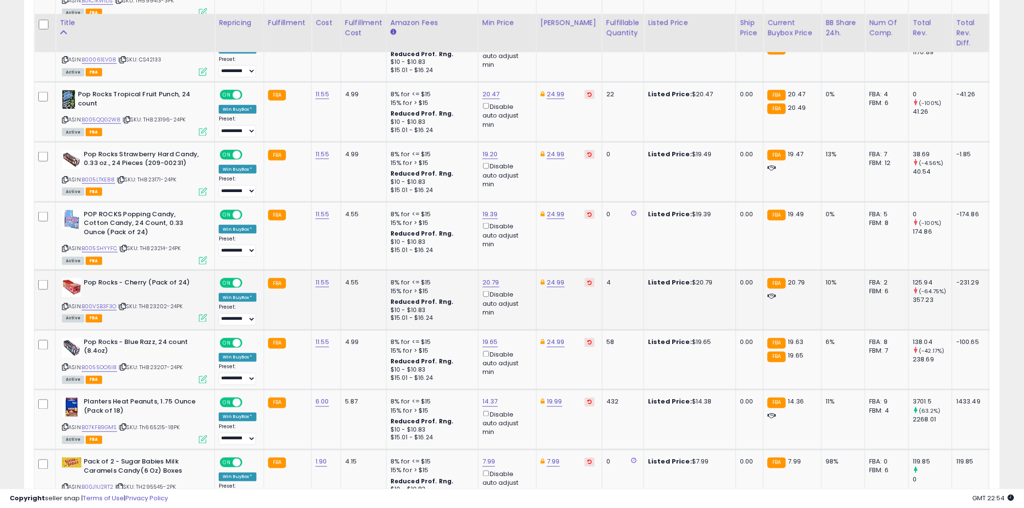
scroll to position [2043, 0]
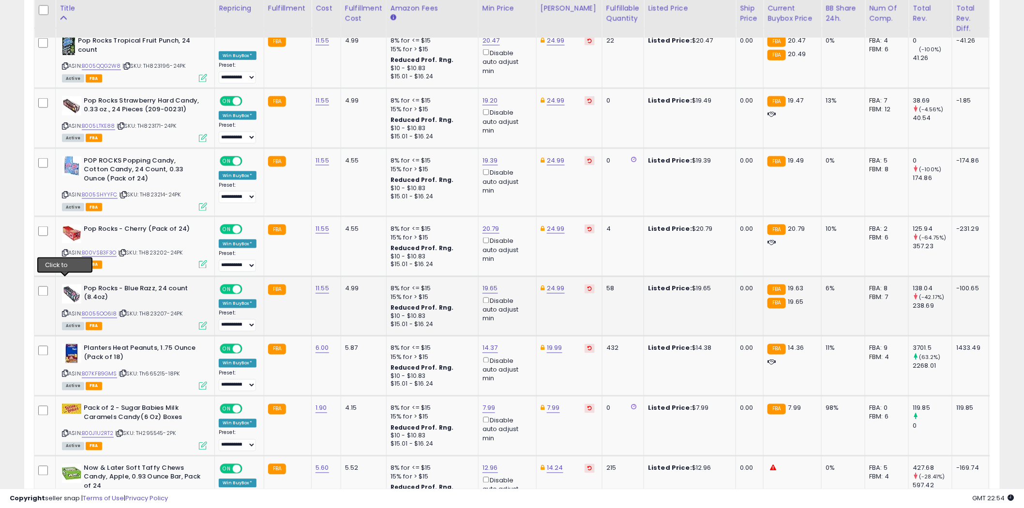
click at [63, 311] on icon at bounding box center [65, 313] width 6 height 5
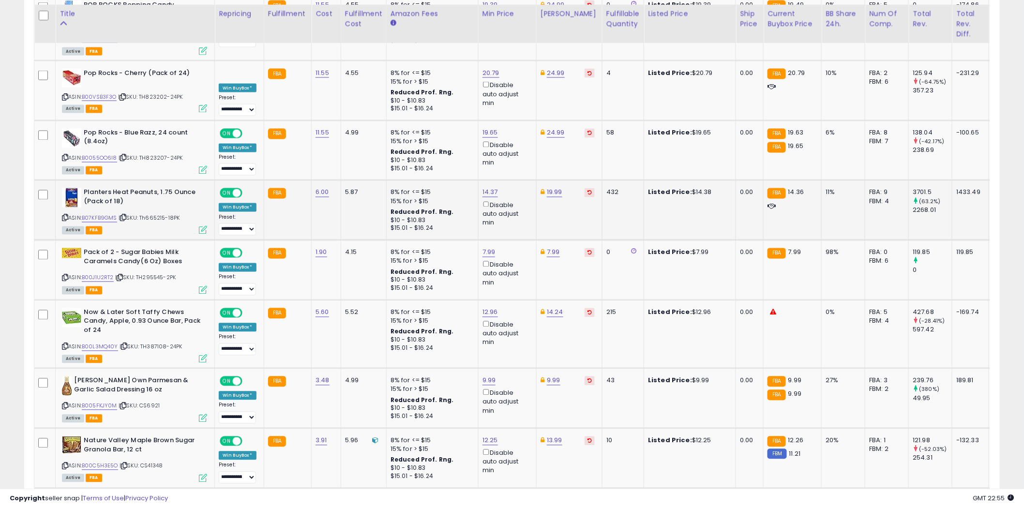
scroll to position [2204, 0]
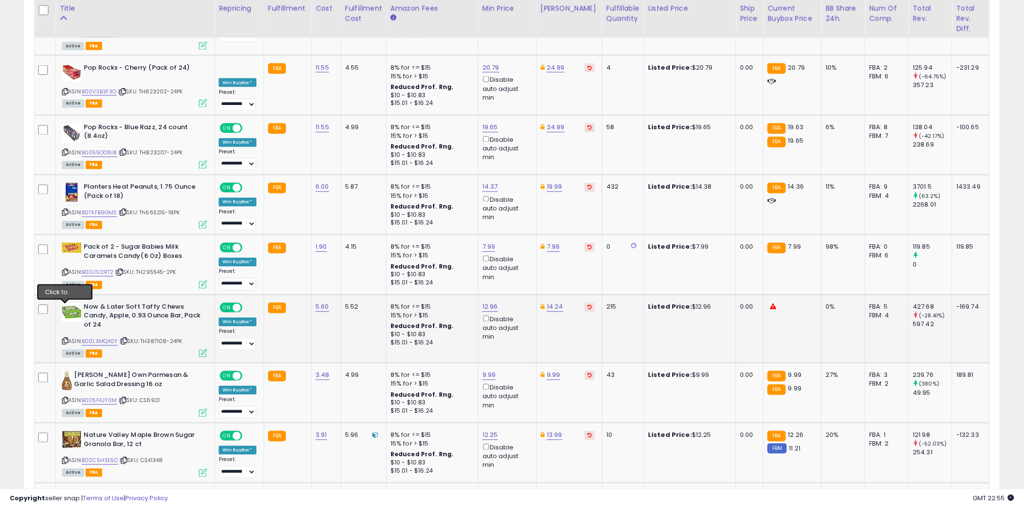
click at [65, 339] on icon at bounding box center [65, 341] width 6 height 5
click at [491, 302] on link "12.96" at bounding box center [489, 307] width 15 height 10
type input "*****"
click at [518, 239] on icon "submit" at bounding box center [515, 240] width 6 height 6
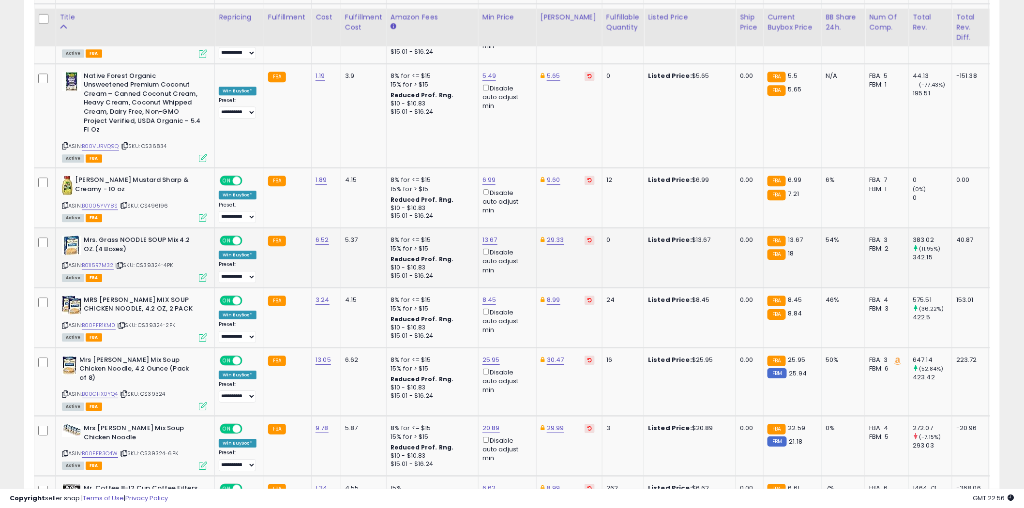
scroll to position [2634, 0]
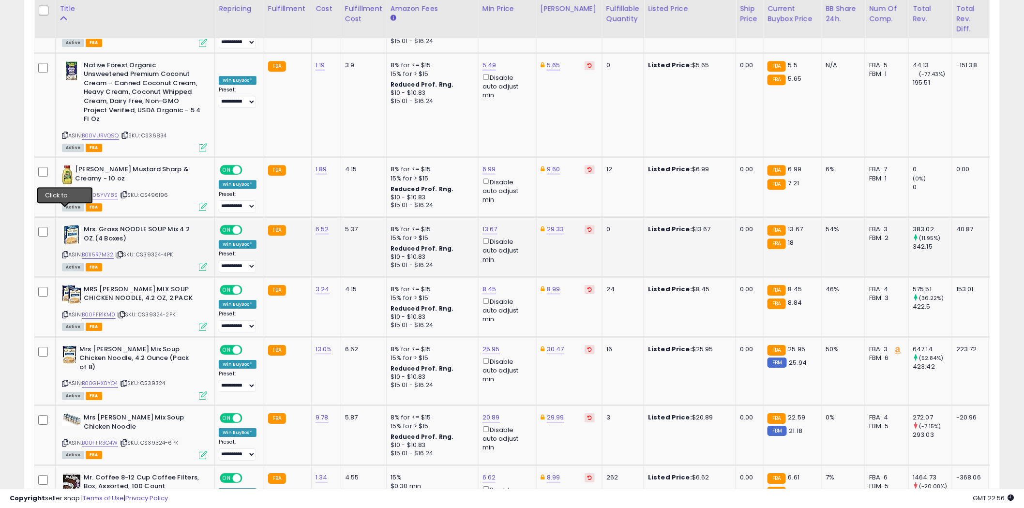
click at [65, 252] on icon at bounding box center [65, 254] width 6 height 5
click at [487, 224] on link "13.67" at bounding box center [489, 229] width 15 height 10
type input "*****"
click at [518, 153] on icon "submit" at bounding box center [515, 152] width 6 height 6
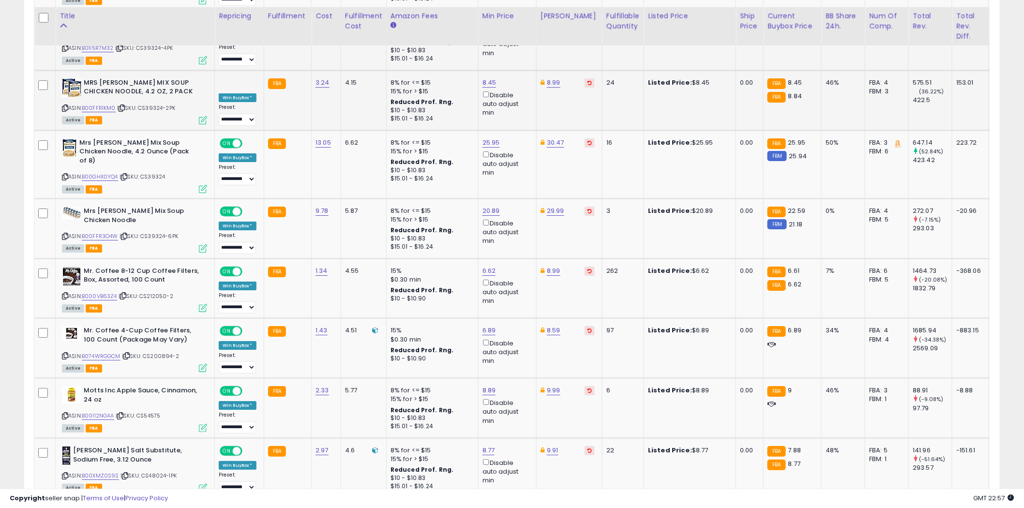
scroll to position [2849, 0]
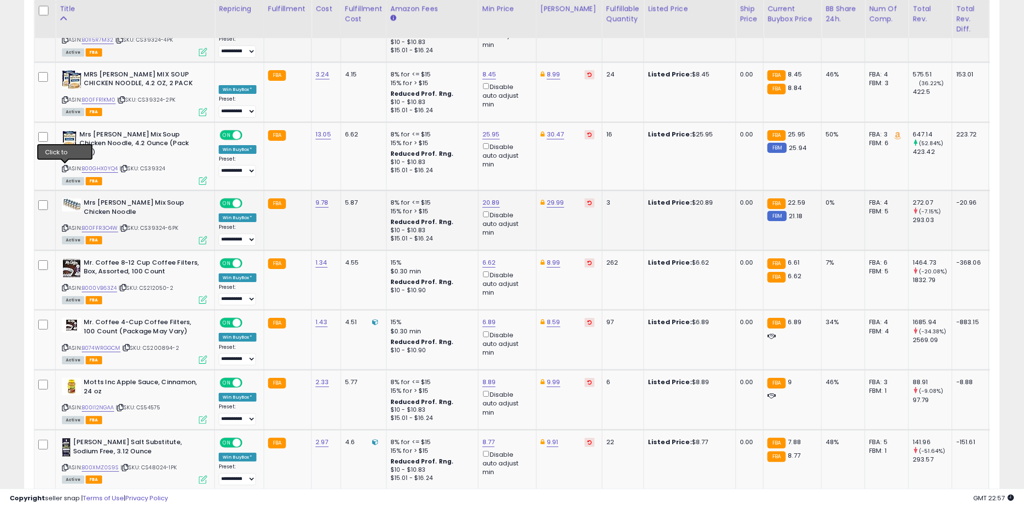
click at [64, 225] on icon at bounding box center [65, 227] width 6 height 5
click at [493, 198] on link "20.89" at bounding box center [490, 203] width 17 height 10
type input "*****"
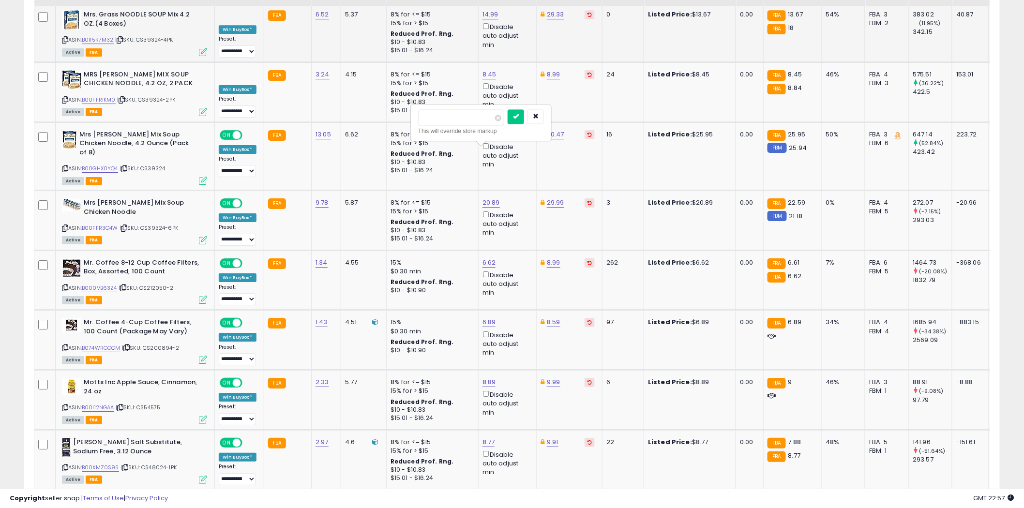
scroll to position [2741, 0]
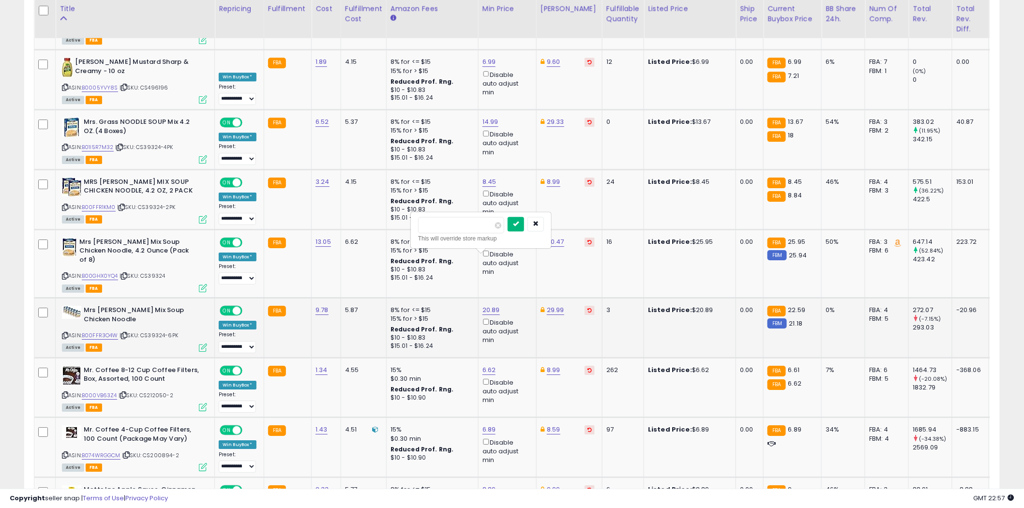
click at [519, 222] on icon "submit" at bounding box center [516, 224] width 6 height 6
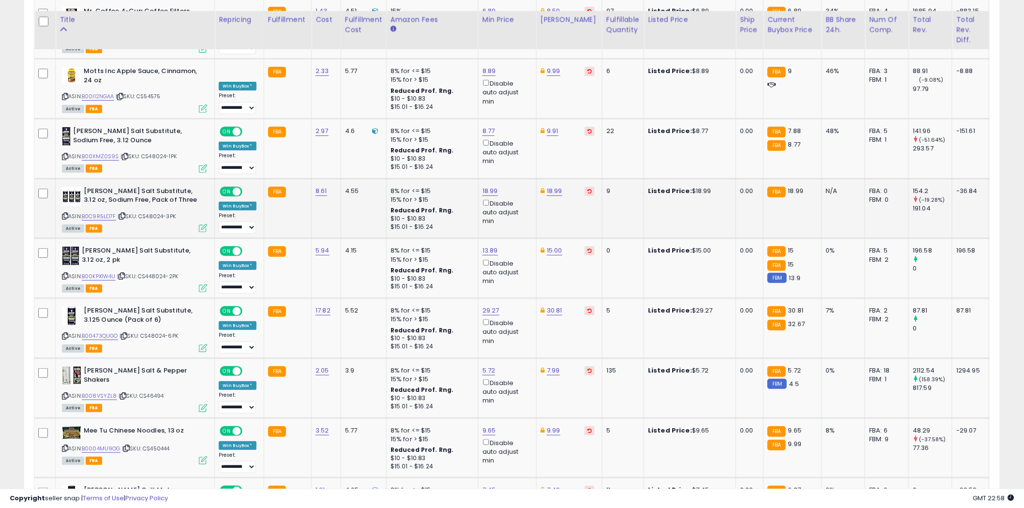
scroll to position [3171, 0]
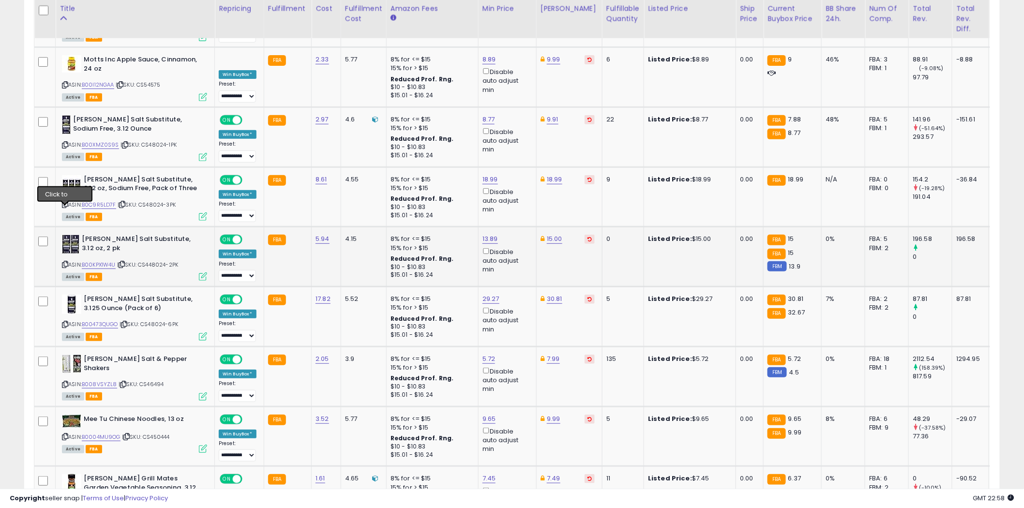
click at [65, 262] on icon at bounding box center [65, 264] width 6 height 5
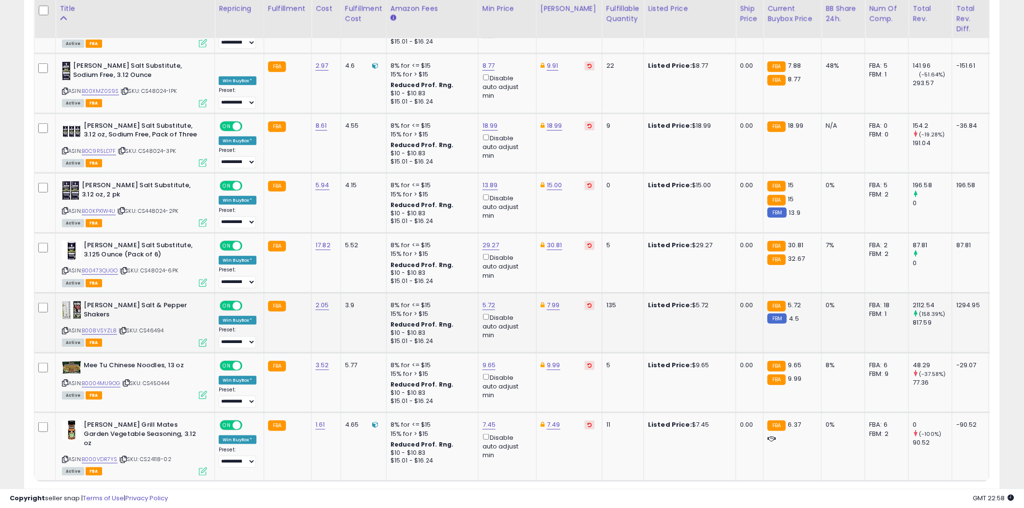
scroll to position [3229, 0]
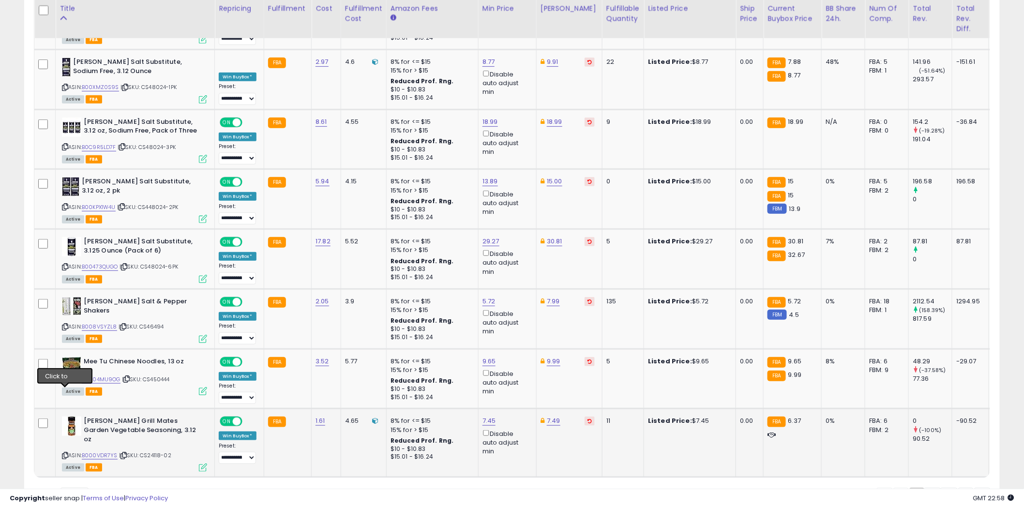
click at [66, 453] on icon at bounding box center [65, 455] width 6 height 5
click at [486, 416] on link "7.45" at bounding box center [489, 421] width 14 height 10
type input "*"
type input "****"
click at [517, 332] on icon "submit" at bounding box center [514, 333] width 6 height 6
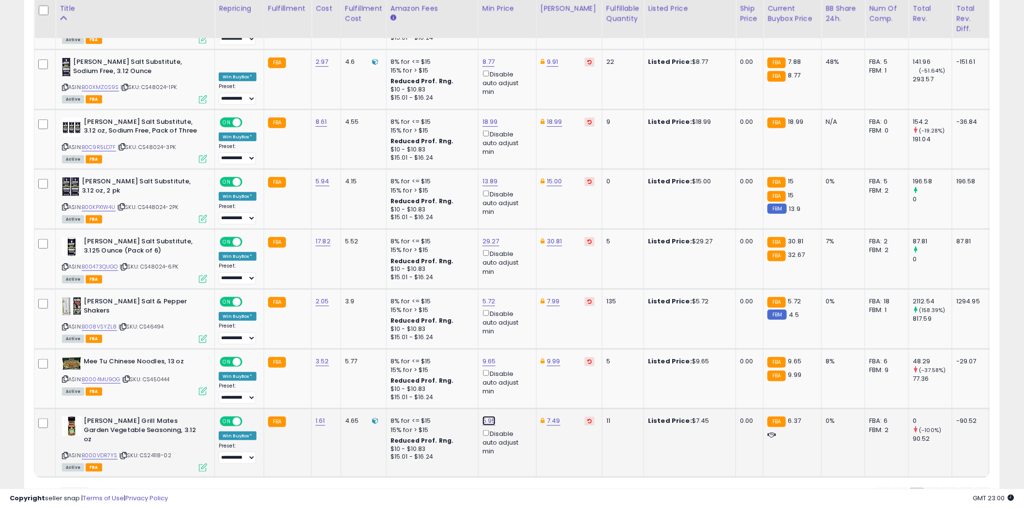
click at [489, 416] on link "5.95" at bounding box center [489, 421] width 14 height 10
type input "*"
type input "****"
click at [517, 332] on icon "submit" at bounding box center [514, 333] width 6 height 6
click at [930, 488] on link "2" at bounding box center [932, 496] width 16 height 16
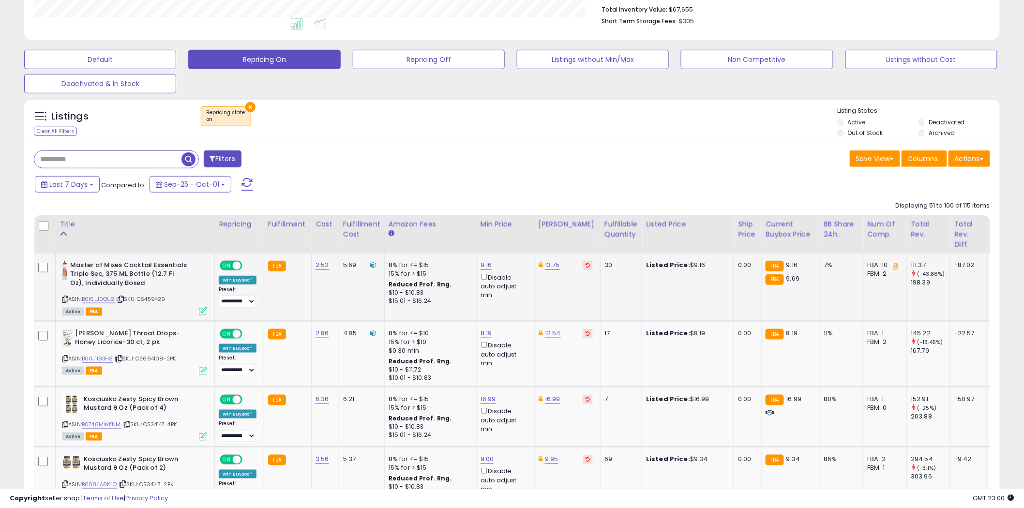
scroll to position [322, 0]
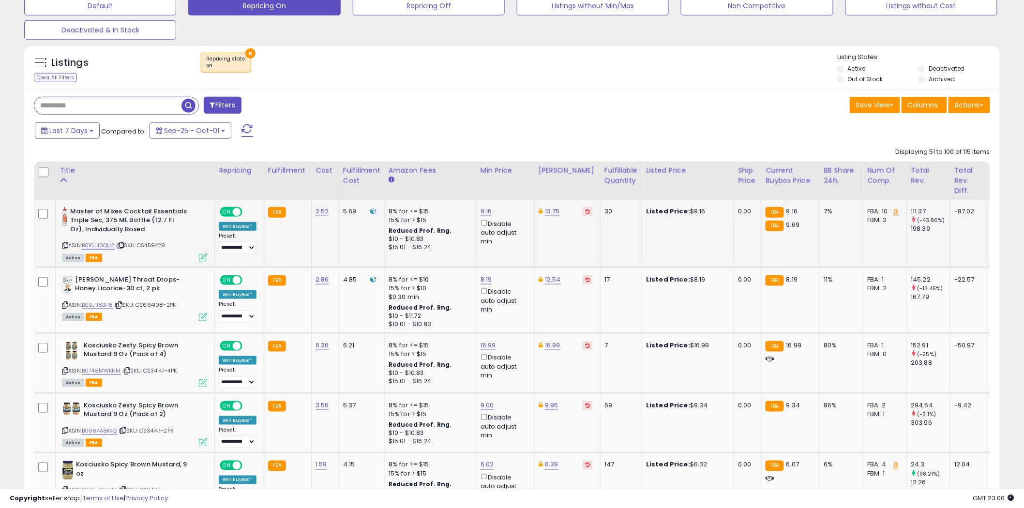
click at [66, 243] on icon at bounding box center [65, 245] width 6 height 5
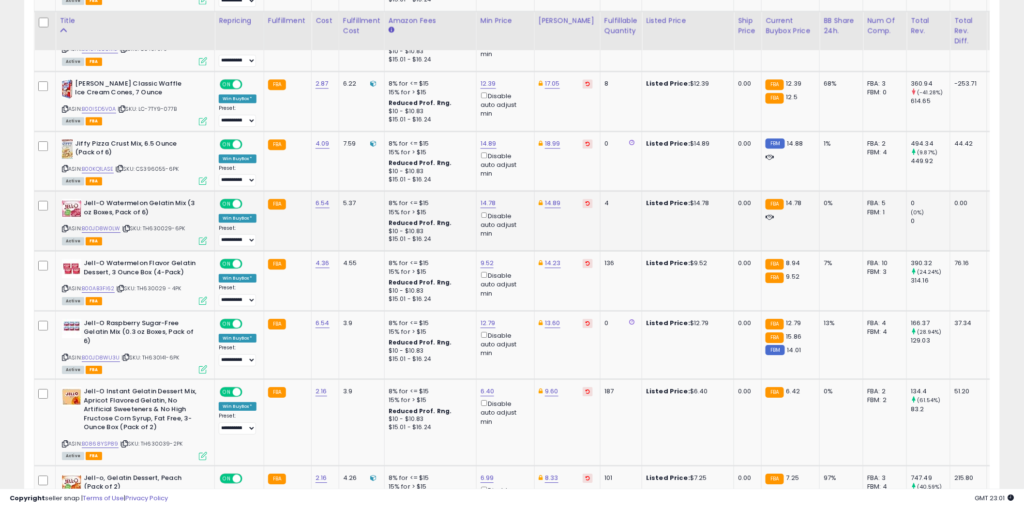
scroll to position [1075, 0]
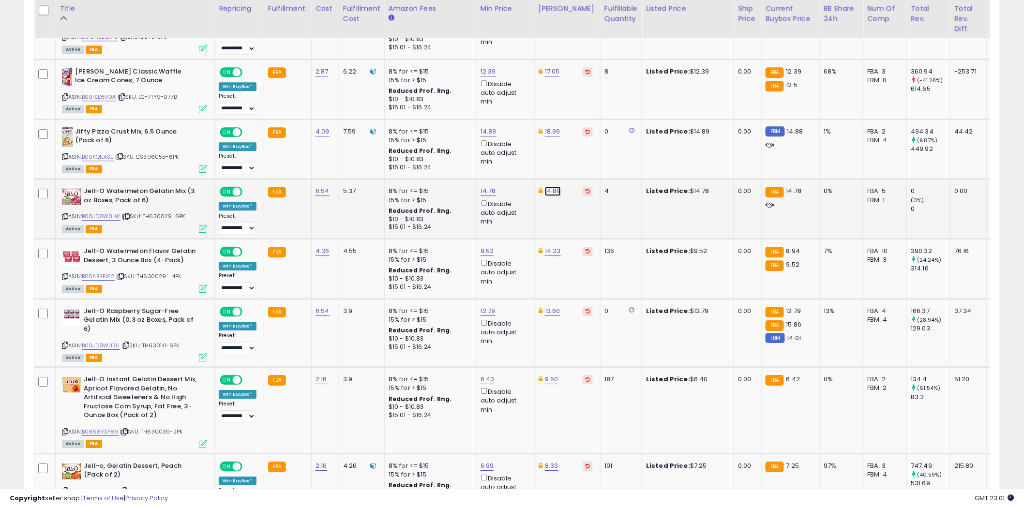
click at [553, 189] on link "14.89" at bounding box center [553, 191] width 16 height 10
type input "*****"
click at [581, 152] on icon "submit" at bounding box center [578, 154] width 6 height 6
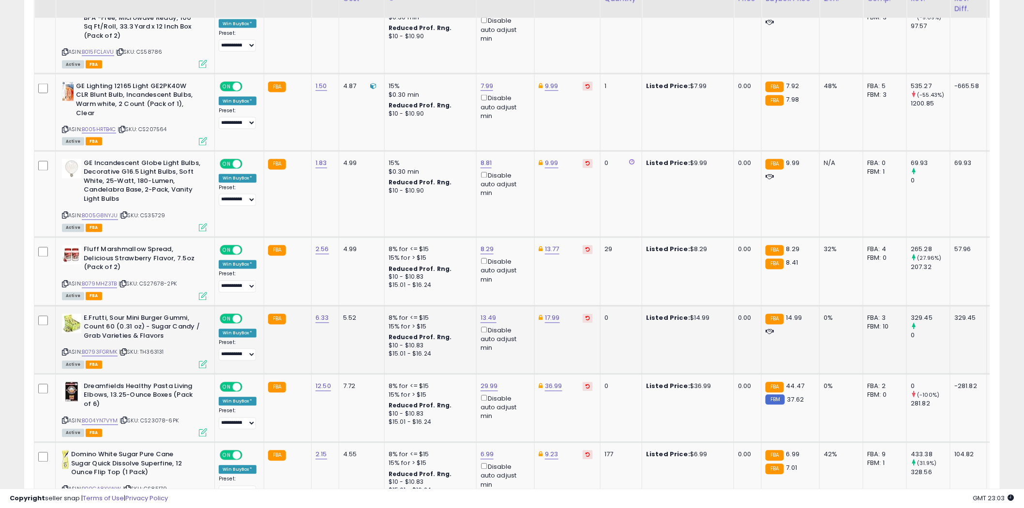
scroll to position [2150, 0]
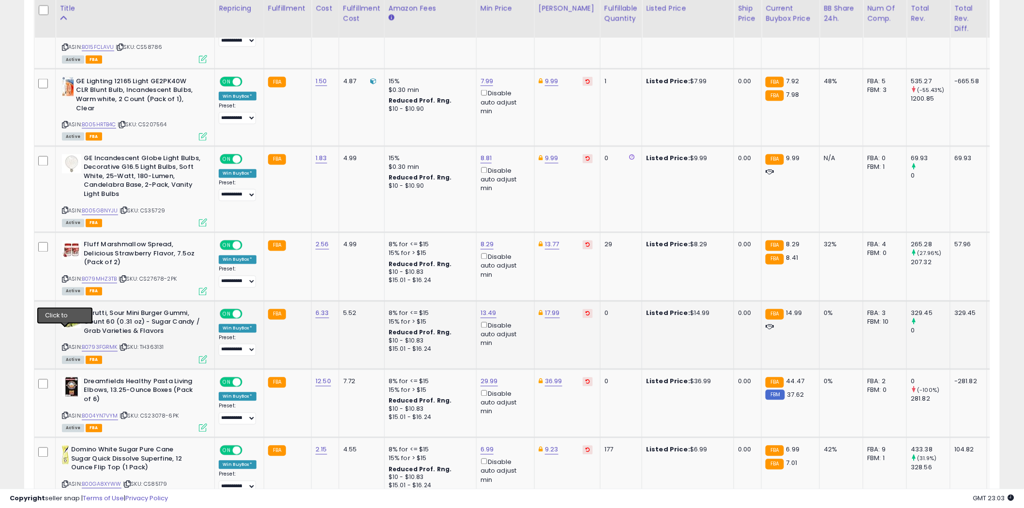
click at [64, 345] on icon at bounding box center [65, 347] width 6 height 5
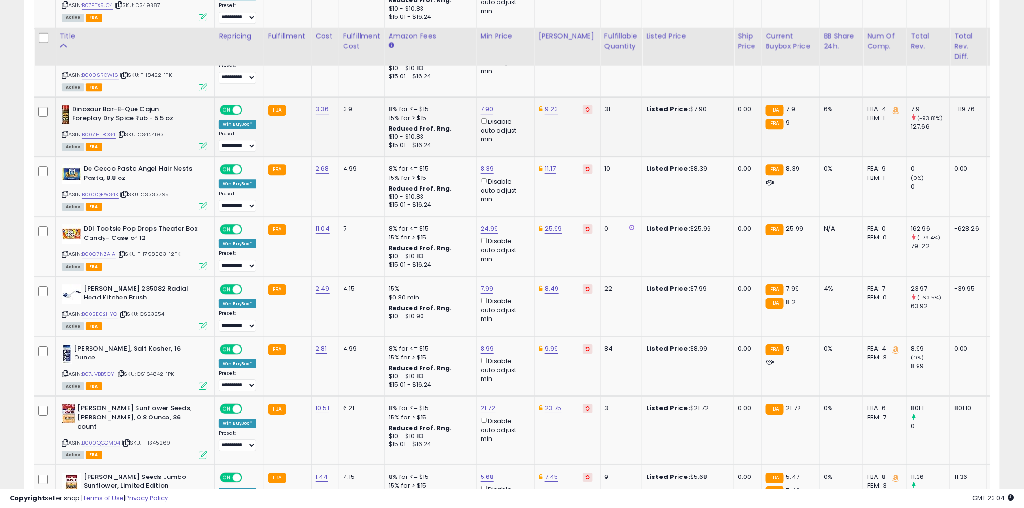
scroll to position [2741, 0]
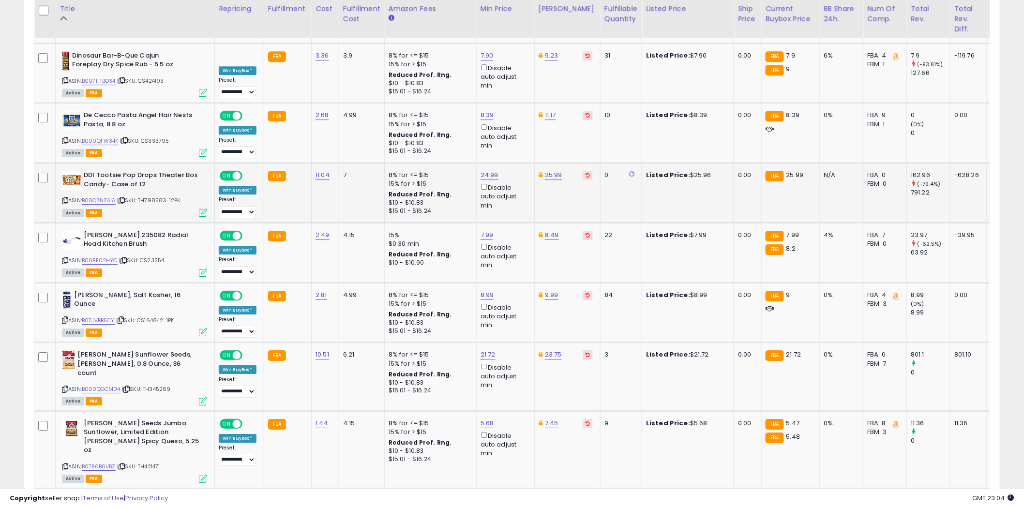
click at [66, 198] on icon at bounding box center [65, 200] width 6 height 5
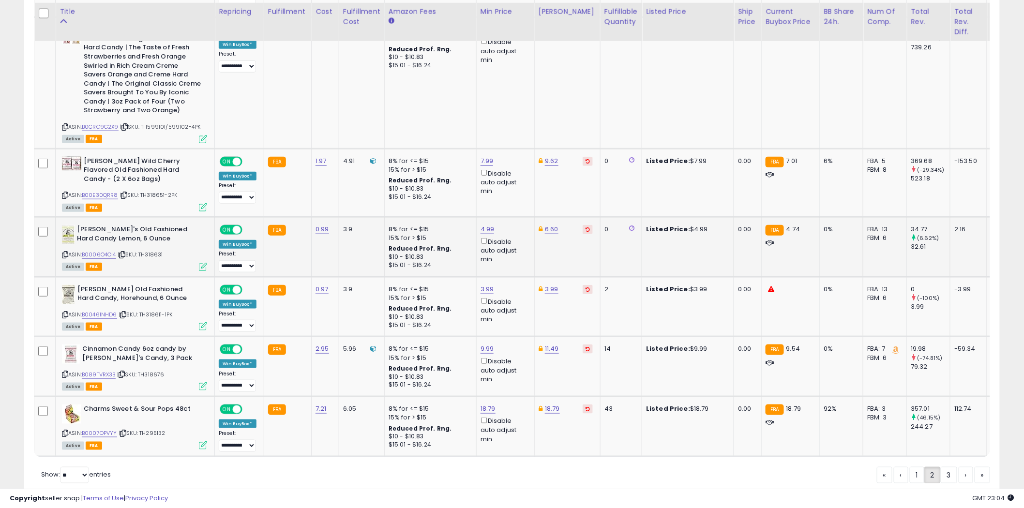
scroll to position [3353, 0]
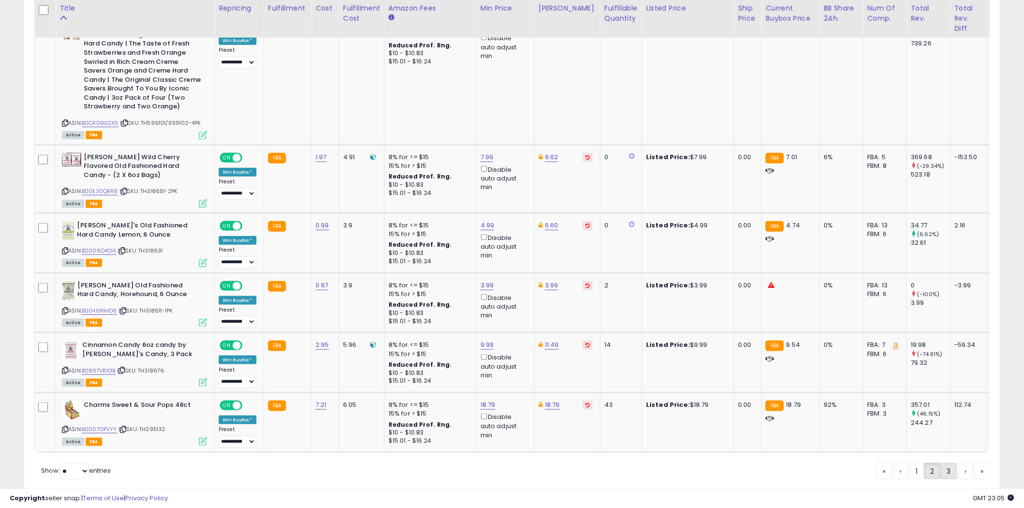
click at [943, 463] on link "3" at bounding box center [949, 471] width 16 height 16
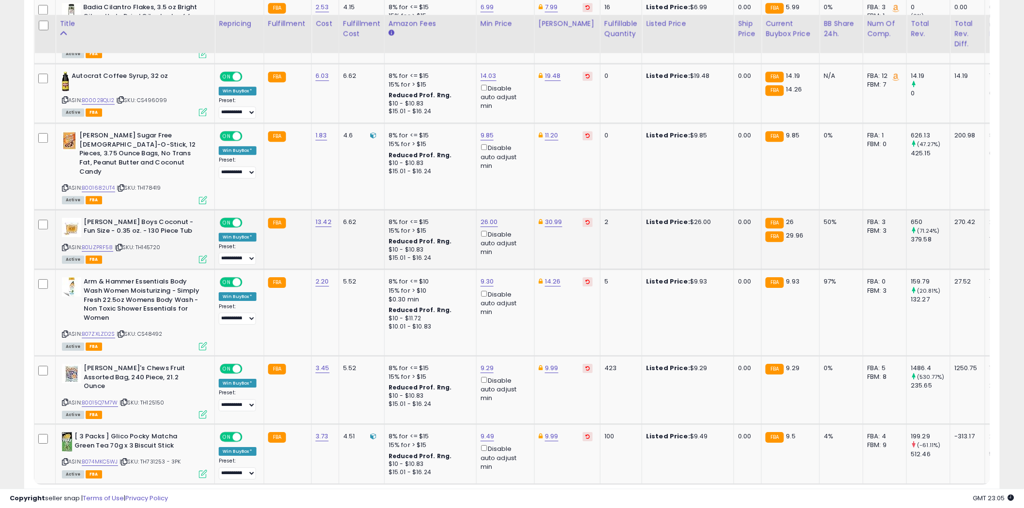
scroll to position [1115, 0]
